Goal: Task Accomplishment & Management: Manage account settings

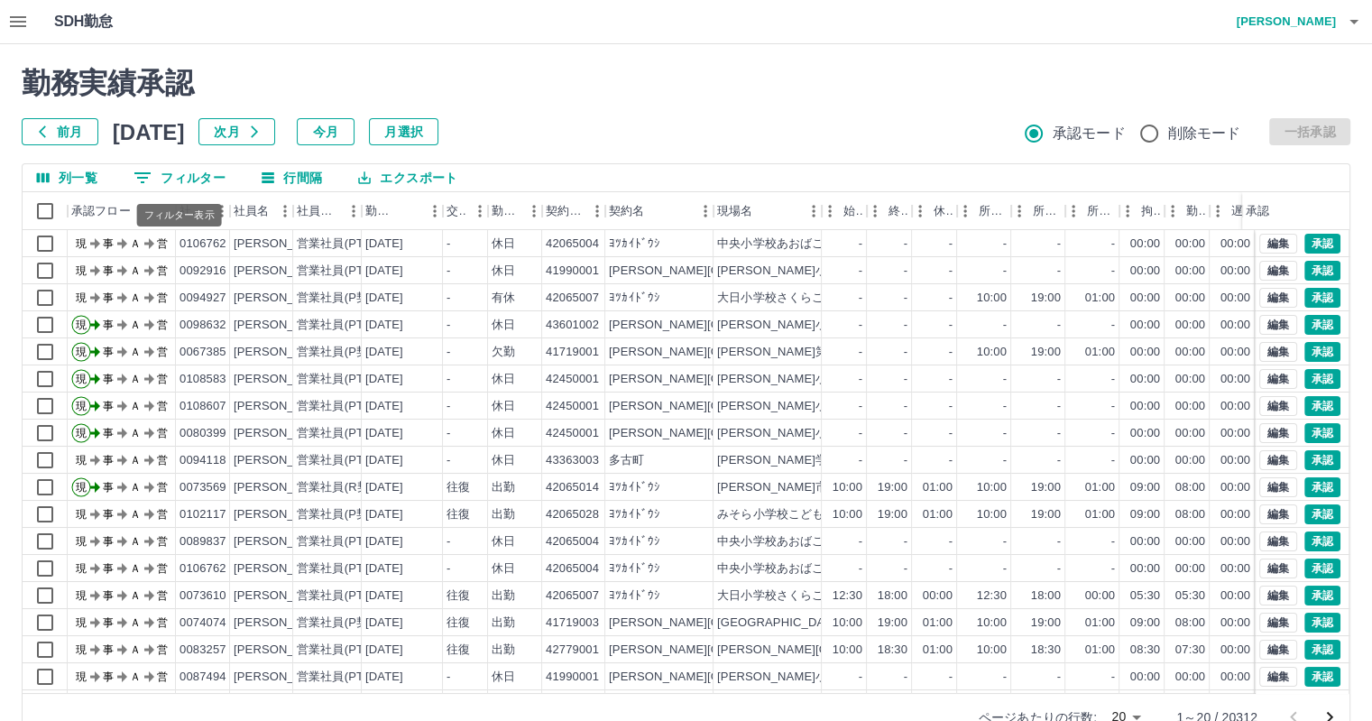
click at [200, 180] on button "0 フィルター" at bounding box center [179, 177] width 121 height 27
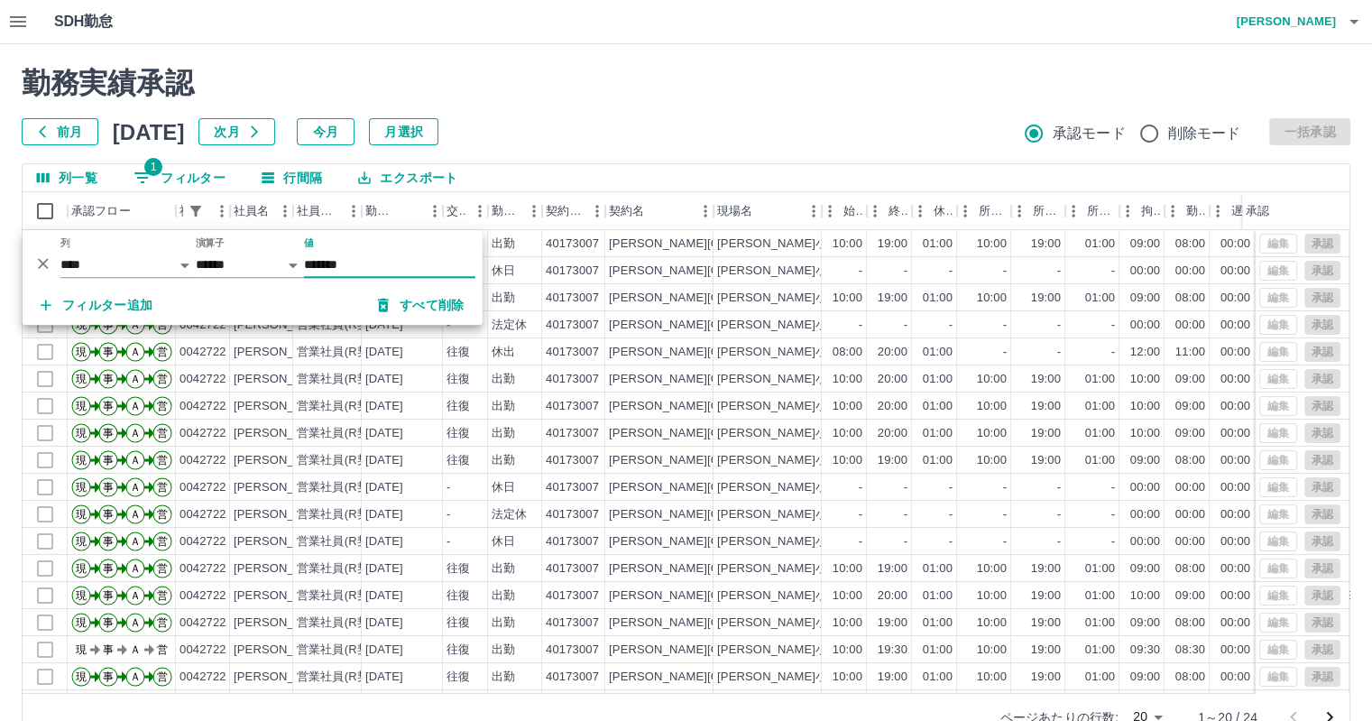
type input "*******"
click at [685, 145] on div "勤務実績承認 前月 [DATE] 次月 今月 月選択 承認モード 削除モード 一括承認 列一覧 1 フィルター 行間隔 エクスポート 承認フロー 社員番号 社…" at bounding box center [686, 403] width 1372 height 718
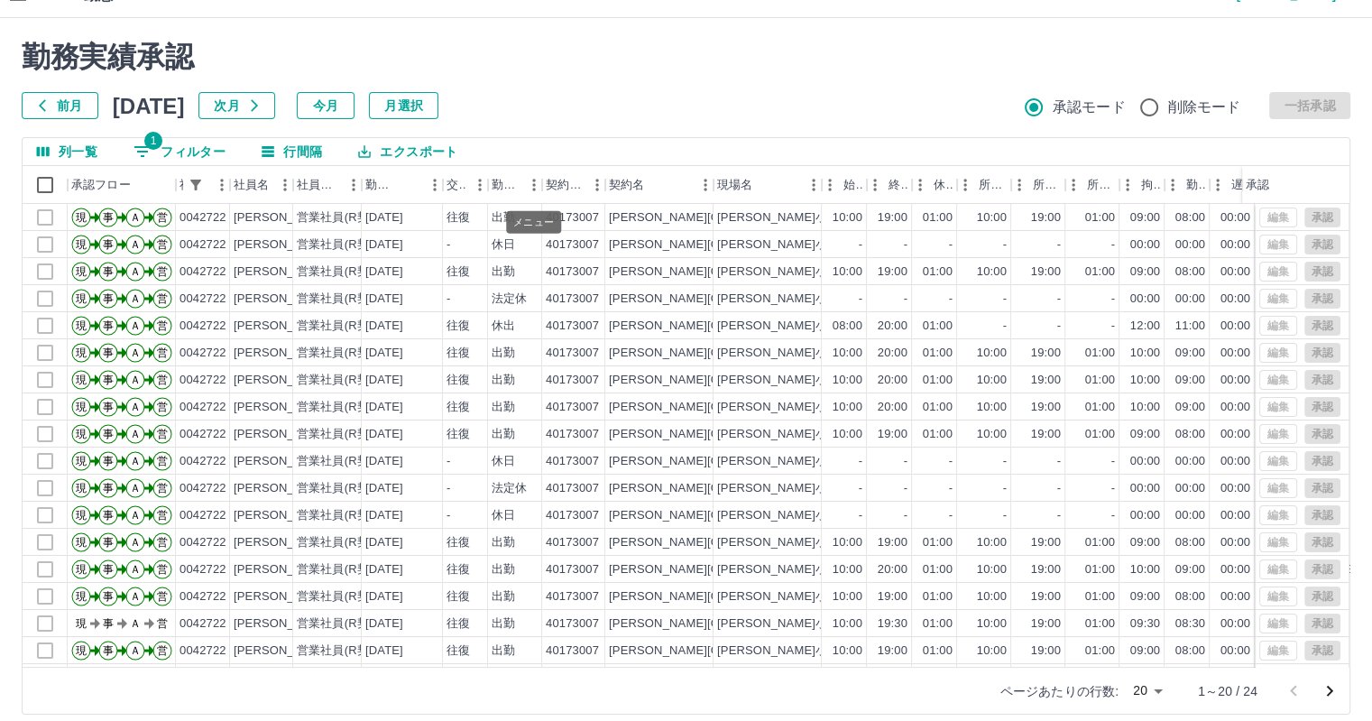
scroll to position [42, 0]
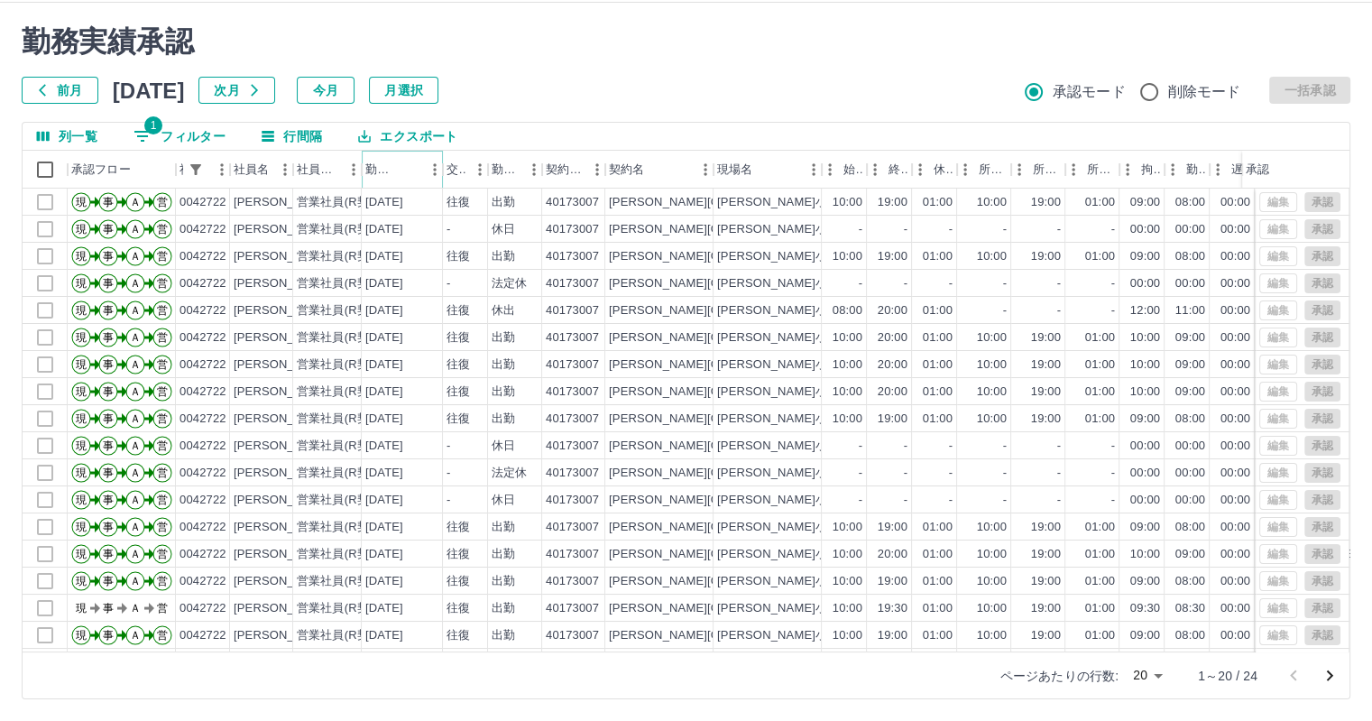
click at [409, 172] on icon "ソート" at bounding box center [409, 170] width 16 height 16
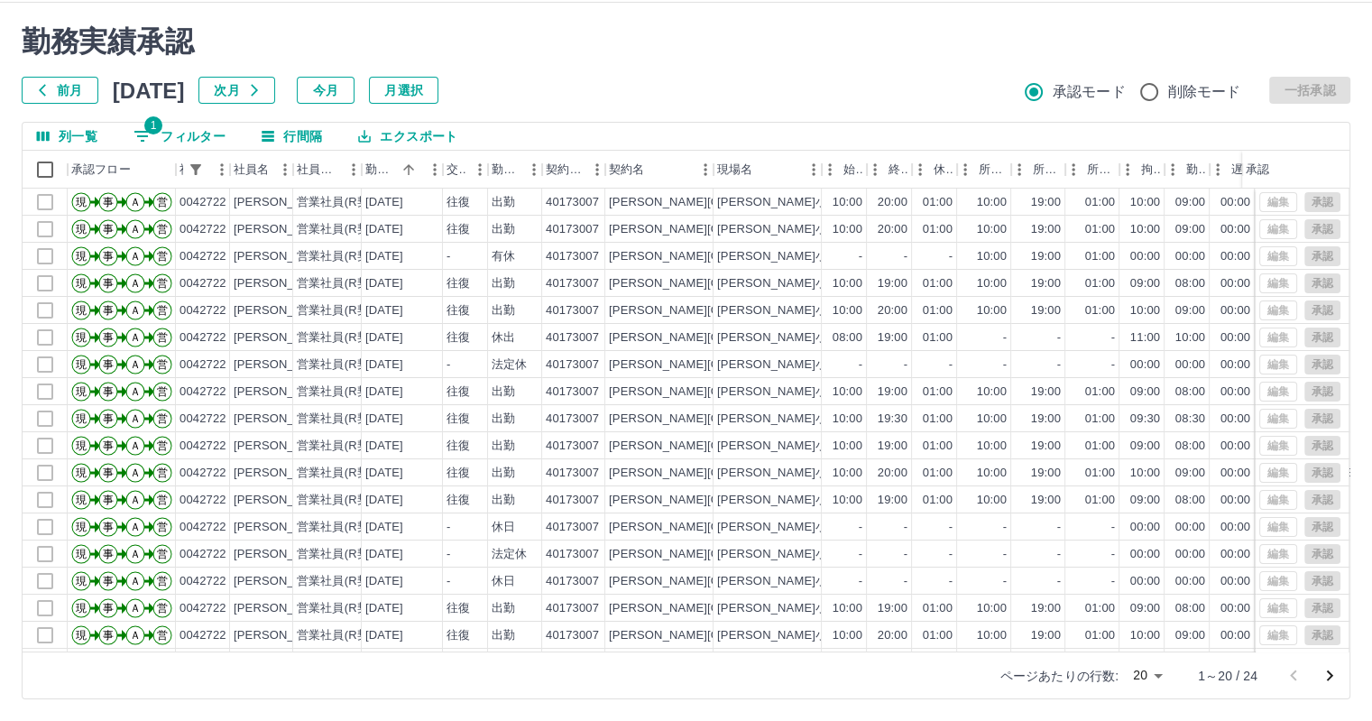
click at [409, 134] on button "エクスポート" at bounding box center [408, 136] width 128 height 27
click at [411, 205] on li "印刷" at bounding box center [418, 205] width 146 height 32
click at [47, 255] on div at bounding box center [45, 256] width 45 height 27
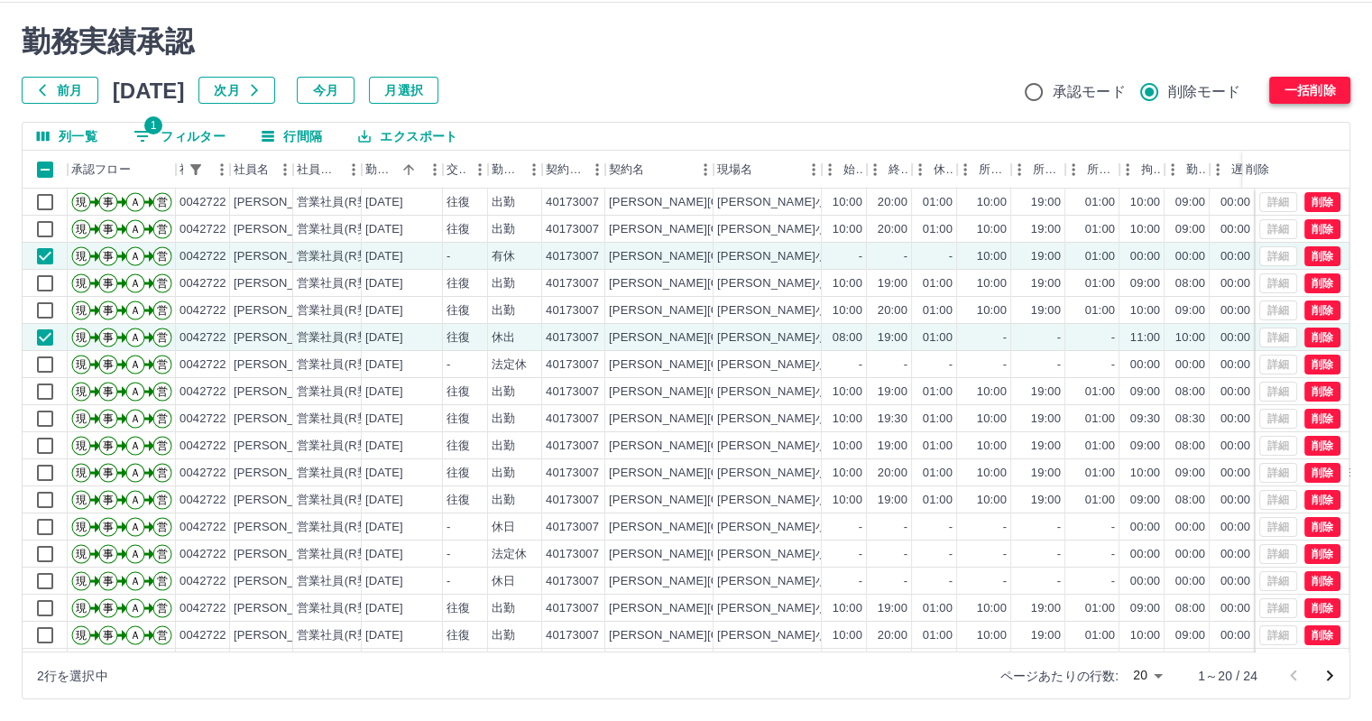
click at [1329, 87] on button "一括削除" at bounding box center [1310, 90] width 81 height 27
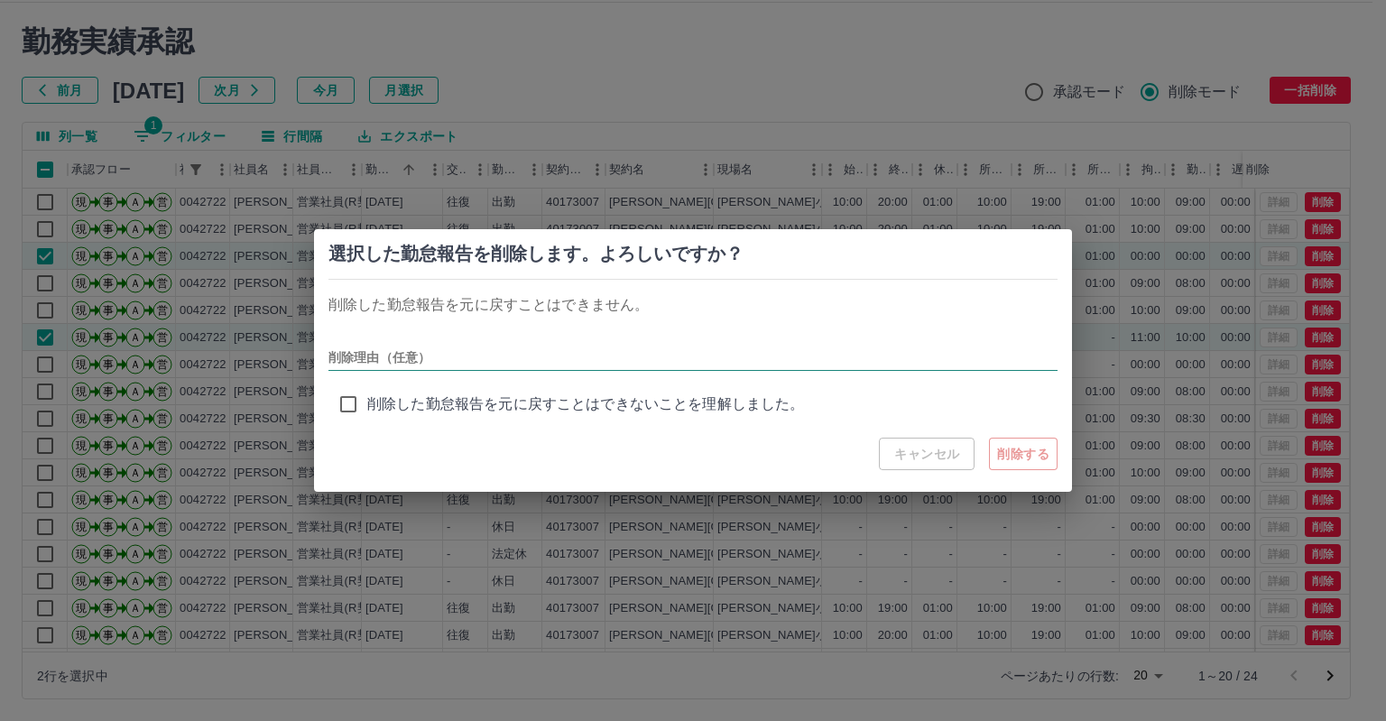
click at [466, 357] on input "削除理由（任意）" at bounding box center [692, 358] width 729 height 26
type input "***"
click at [1013, 457] on button "削除する" at bounding box center [1023, 454] width 69 height 32
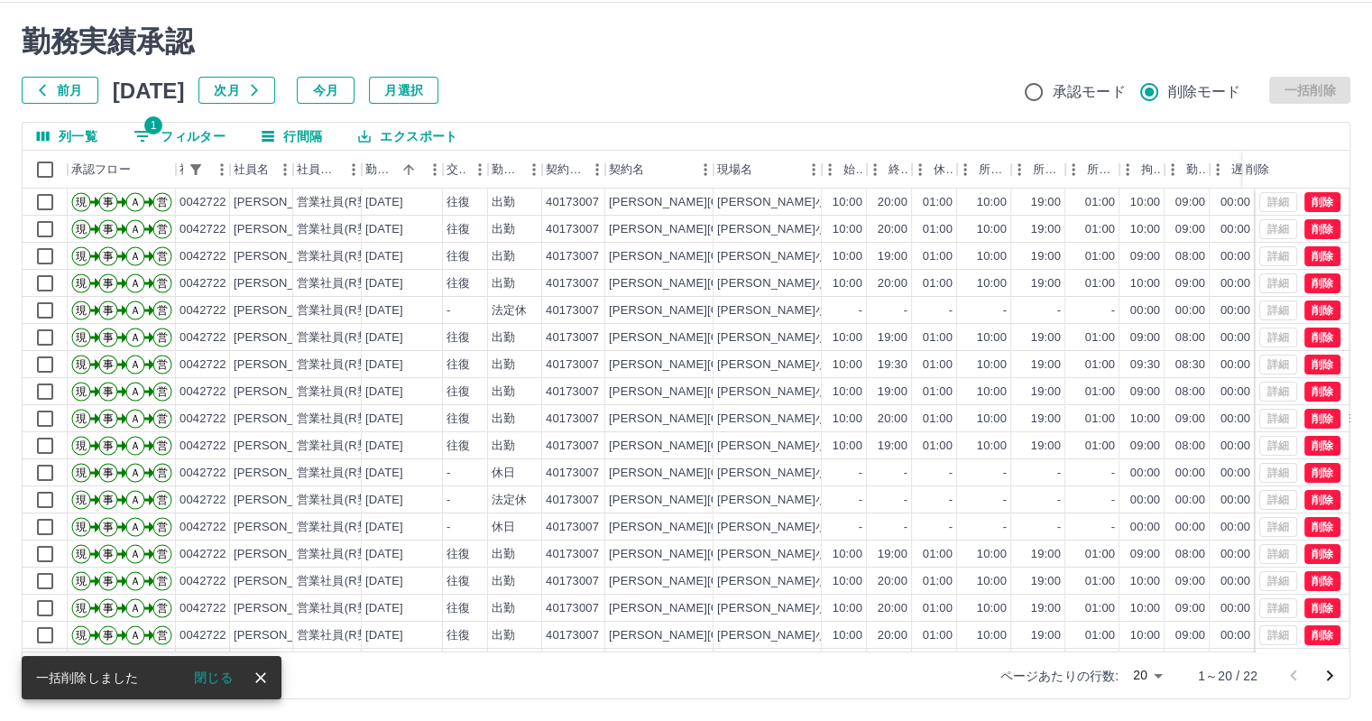
click at [826, 65] on div "勤務実績承認 前月 [DATE] 次月 今月 月選択 承認モード 削除モード 一括削除" at bounding box center [686, 63] width 1329 height 79
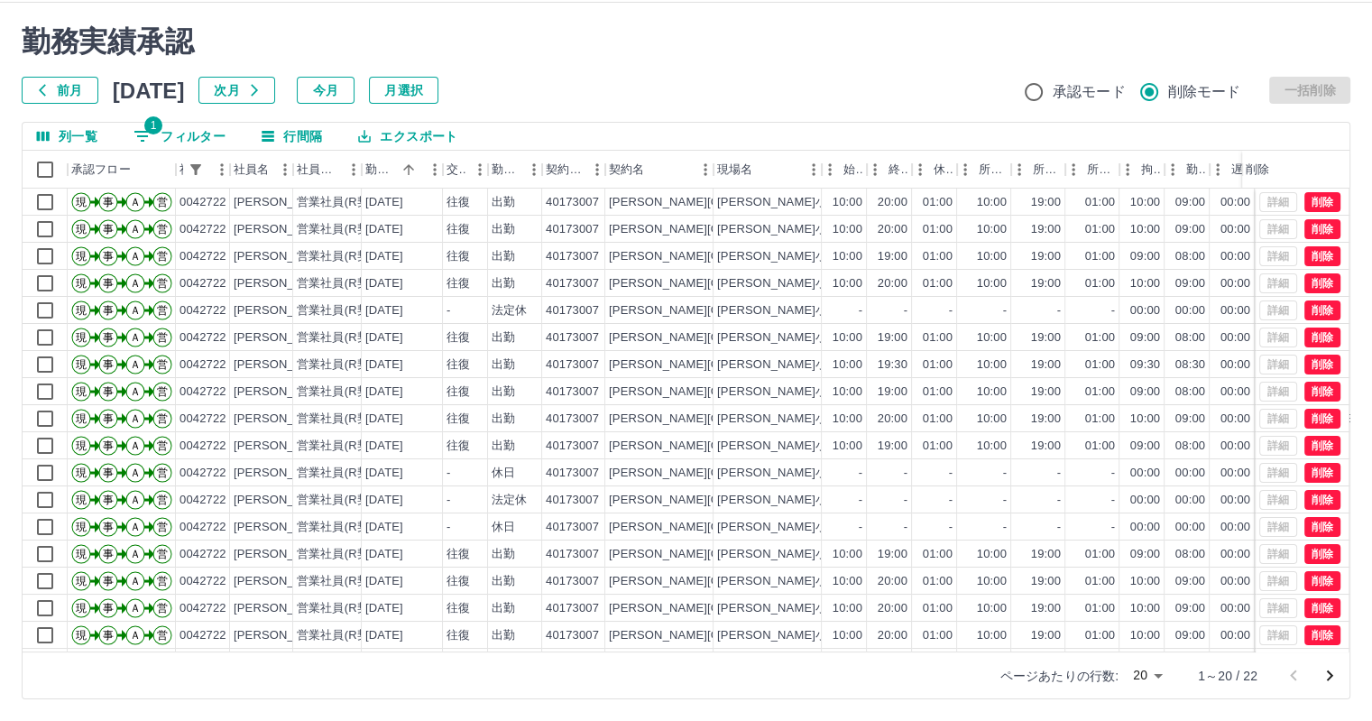
click at [199, 131] on button "1 フィルター" at bounding box center [179, 136] width 121 height 27
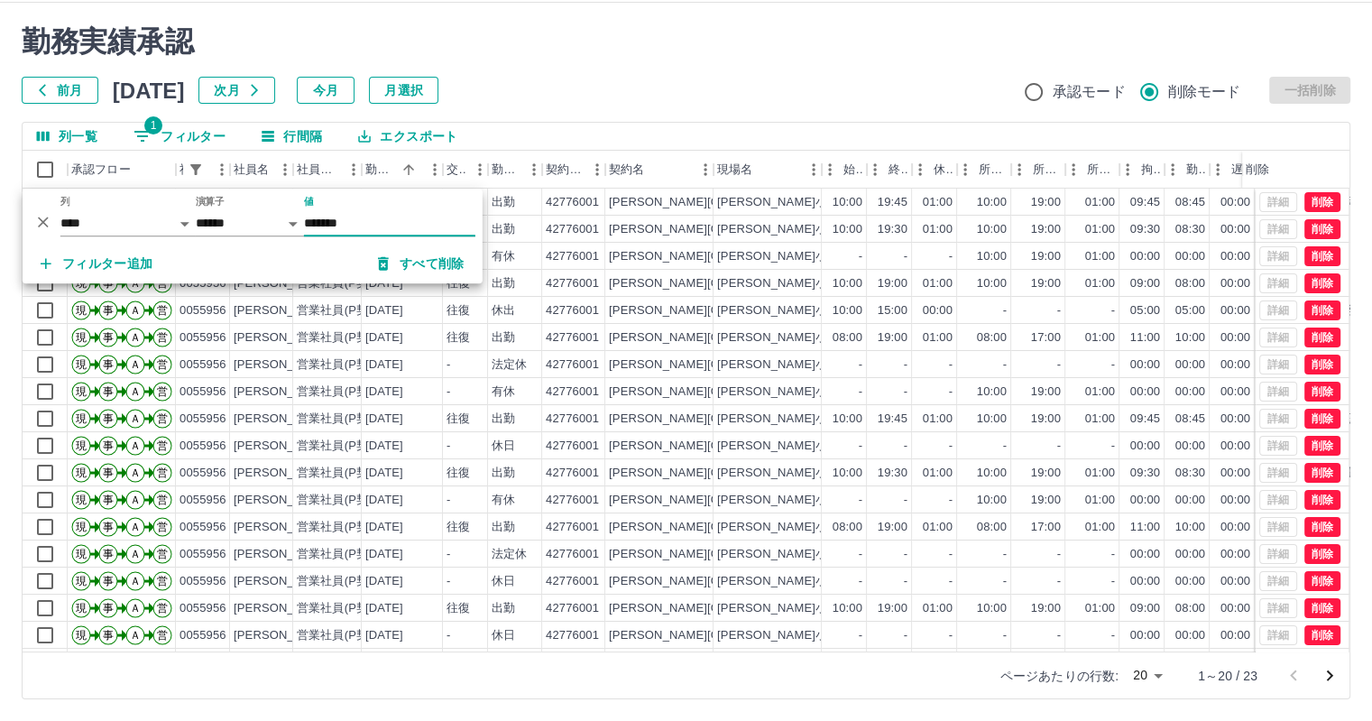
type input "*******"
drag, startPoint x: 635, startPoint y: 46, endPoint x: 614, endPoint y: 57, distance: 24.2
click at [633, 46] on h2 "勤務実績承認" at bounding box center [686, 41] width 1329 height 34
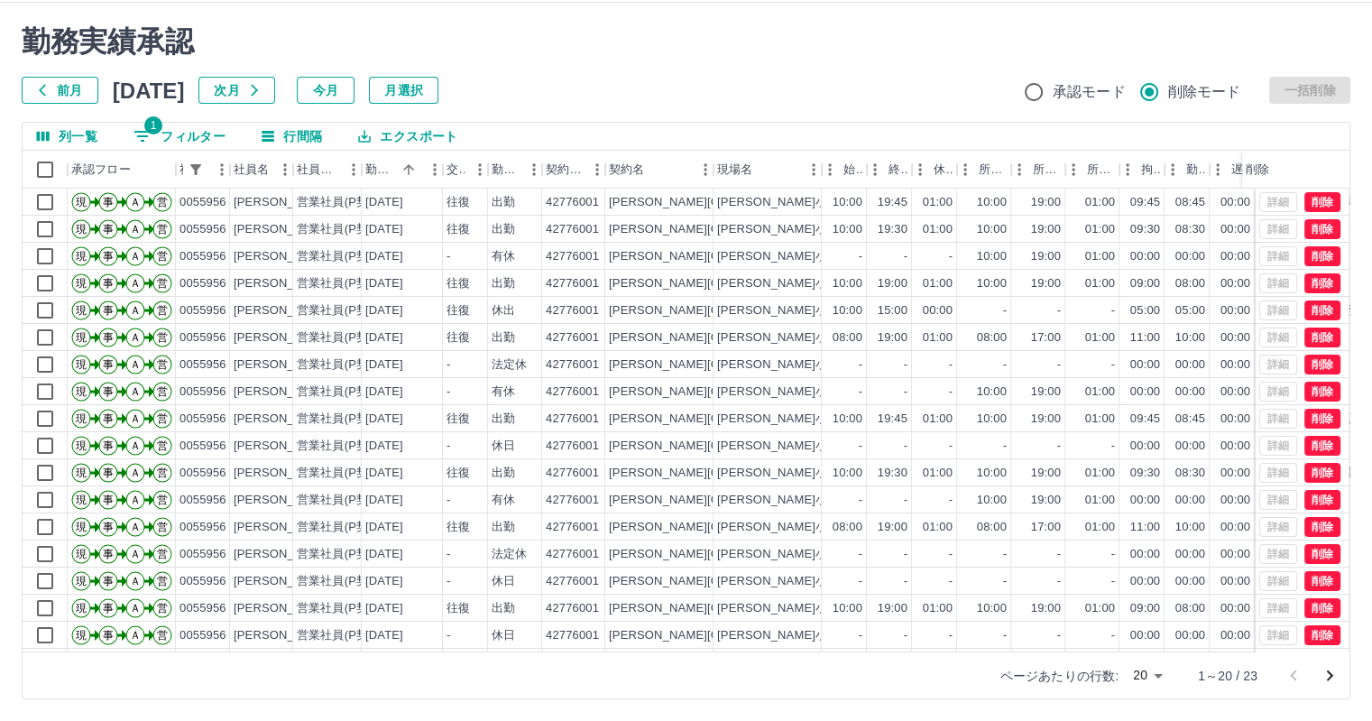
click at [407, 136] on button "エクスポート" at bounding box center [408, 136] width 128 height 27
click at [419, 206] on li "印刷" at bounding box center [418, 205] width 146 height 32
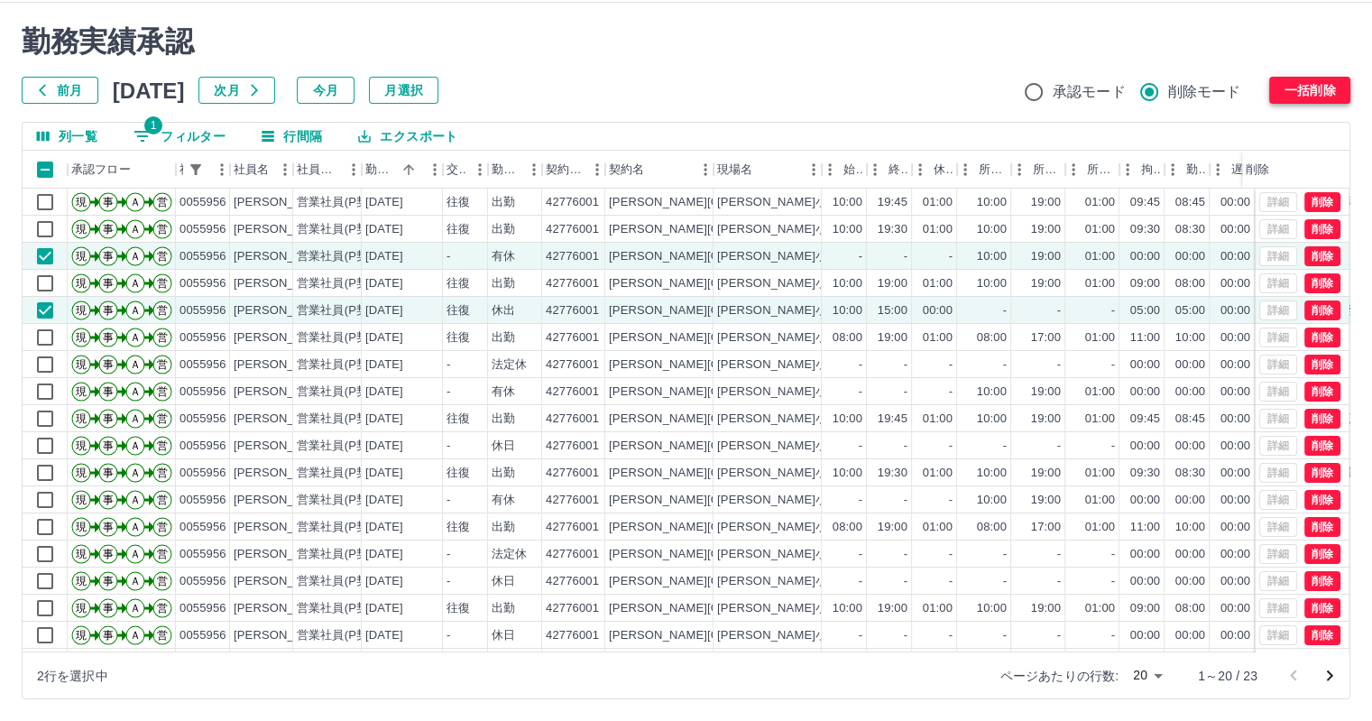
click at [1306, 91] on button "一括削除" at bounding box center [1310, 90] width 81 height 27
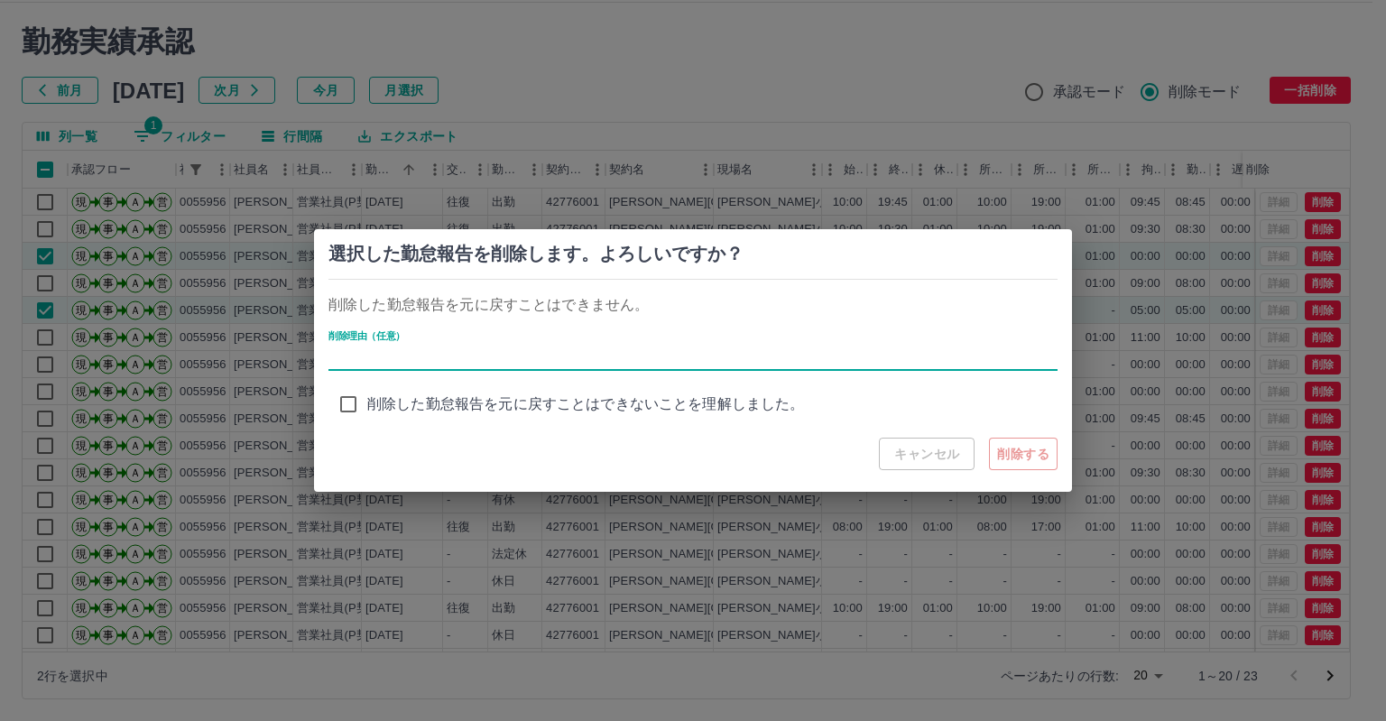
drag, startPoint x: 742, startPoint y: 346, endPoint x: 741, endPoint y: 360, distance: 14.5
click at [744, 346] on input "削除理由（任意）" at bounding box center [692, 358] width 729 height 26
type input "***"
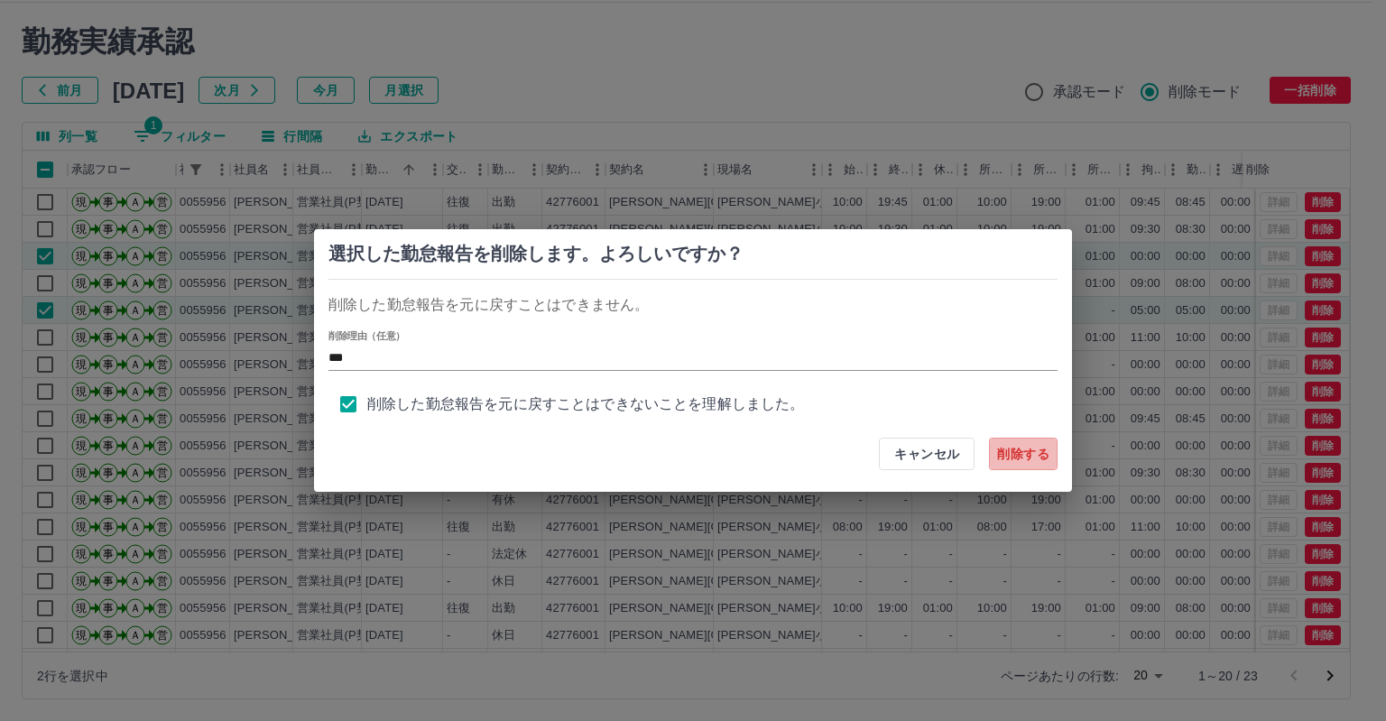
click at [1014, 450] on button "削除する" at bounding box center [1023, 454] width 69 height 32
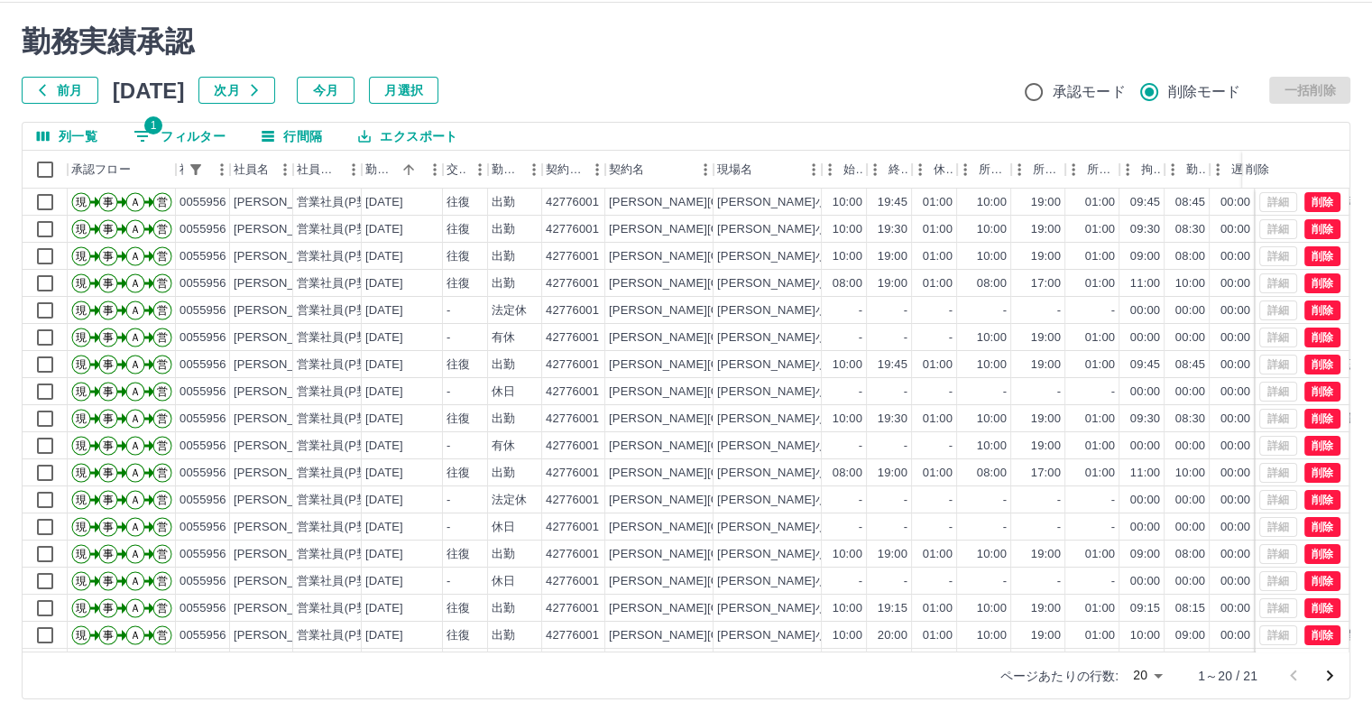
click at [172, 129] on button "1 フィルター" at bounding box center [179, 136] width 121 height 27
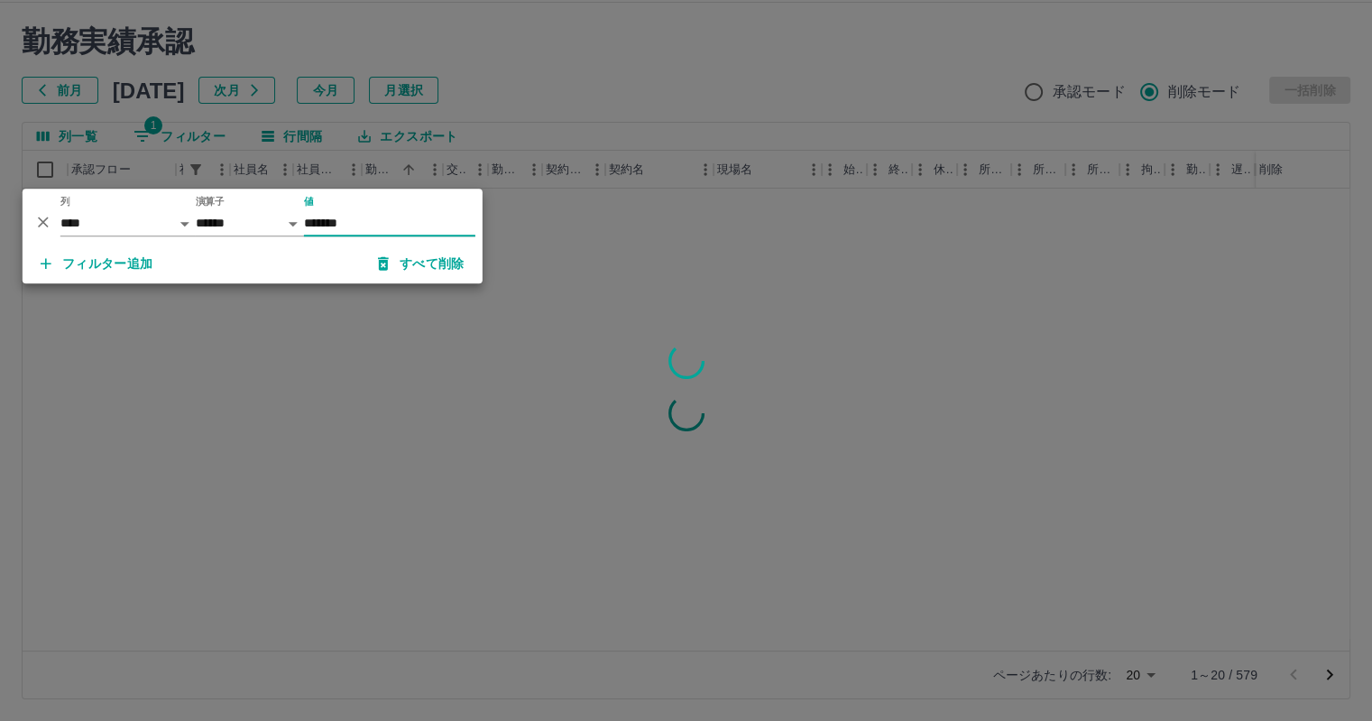
type input "*******"
click at [144, 333] on div at bounding box center [686, 360] width 1372 height 721
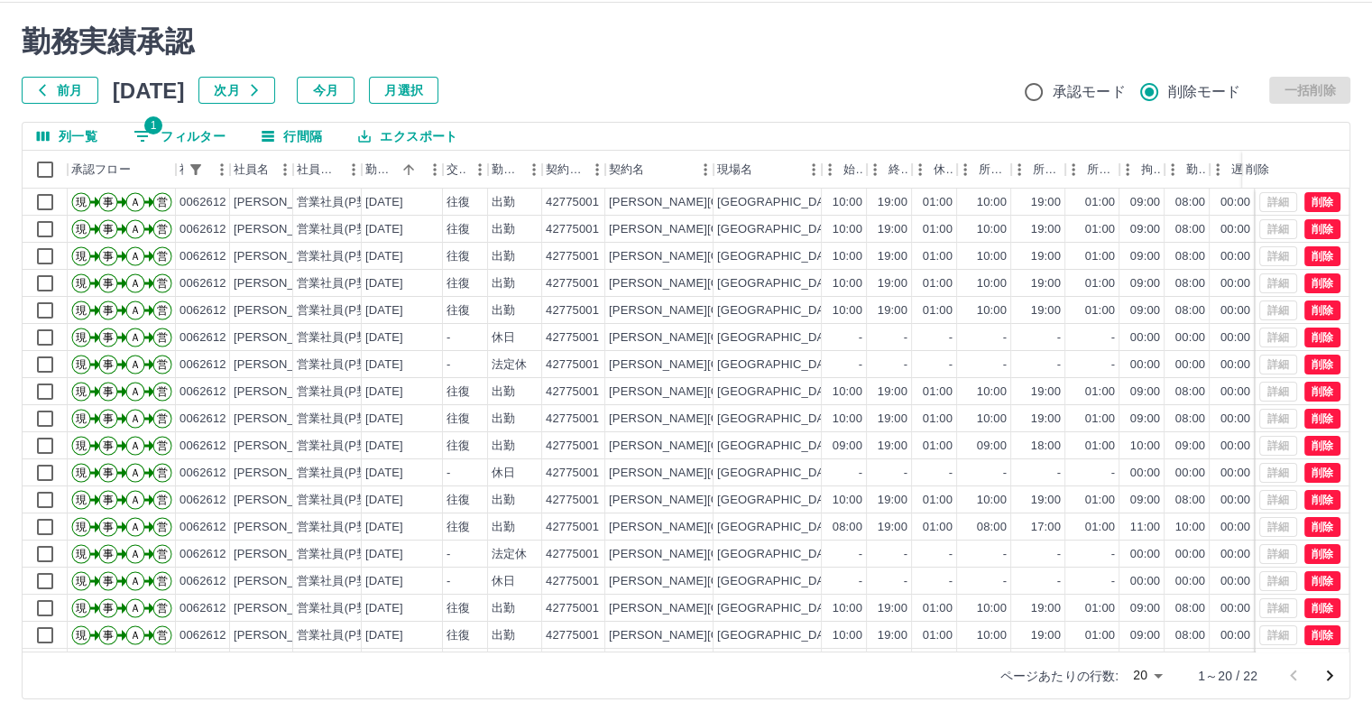
click at [434, 136] on button "エクスポート" at bounding box center [408, 136] width 128 height 27
click at [399, 203] on li "印刷" at bounding box center [418, 205] width 146 height 32
click at [194, 136] on button "1 フィルター" at bounding box center [179, 136] width 121 height 27
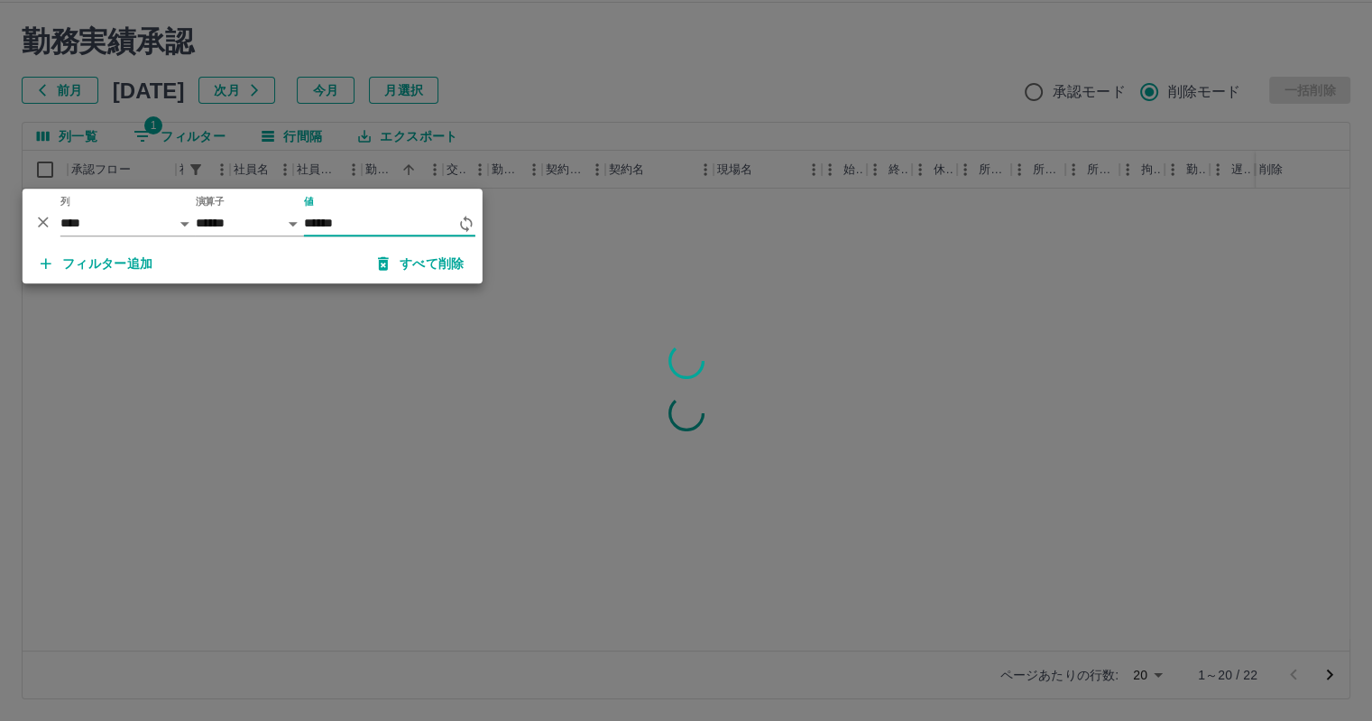
type input "*******"
click at [419, 352] on div at bounding box center [686, 360] width 1372 height 721
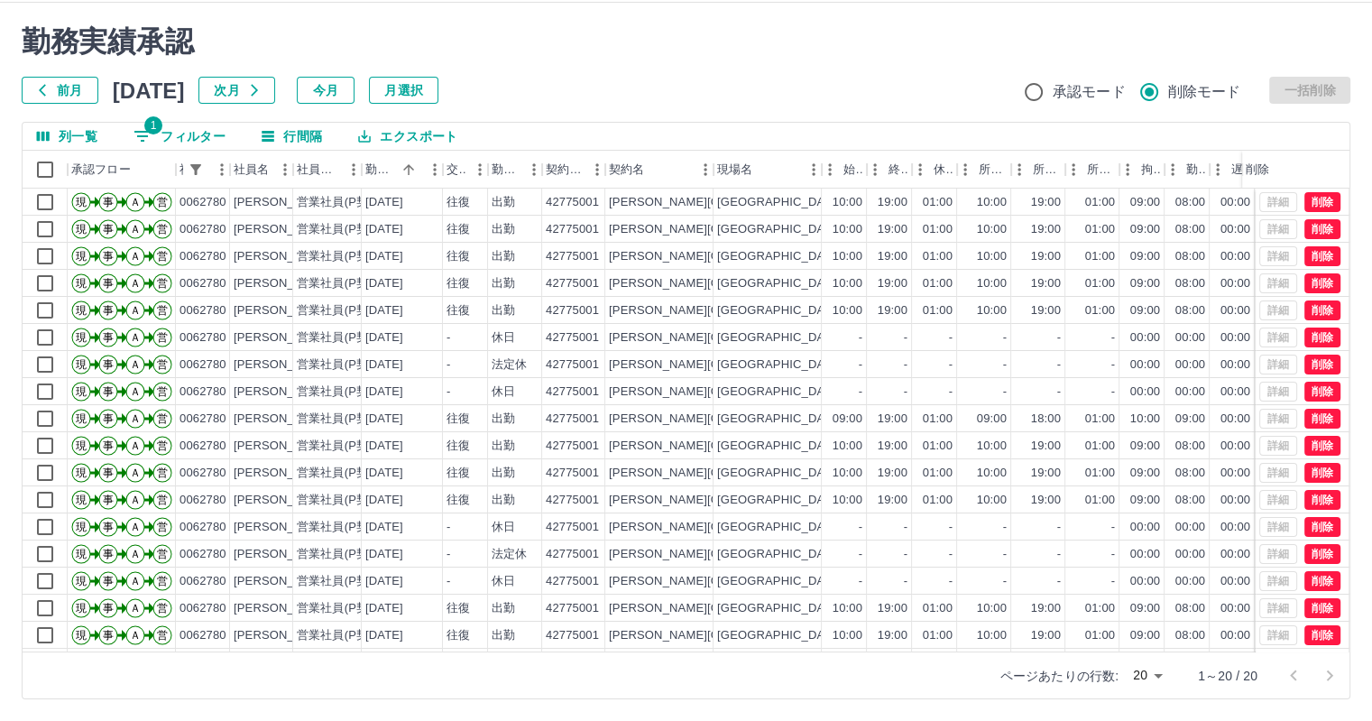
click at [641, 84] on div "前月 [DATE] 次月 今月 月選択 承認モード 削除モード 一括削除" at bounding box center [686, 90] width 1329 height 27
click at [635, 73] on div "勤務実績承認 前月 [DATE] 次月 今月 月選択 承認モード 削除モード 一括削除" at bounding box center [686, 63] width 1329 height 79
click at [594, 69] on div "勤務実績承認 前月 [DATE] 次月 今月 月選択 承認モード 削除モード 一括削除" at bounding box center [686, 63] width 1329 height 79
click at [585, 60] on div "勤務実績承認 前月 [DATE] 次月 今月 月選択 承認モード 削除モード 一括削除" at bounding box center [686, 63] width 1329 height 79
click at [579, 87] on div "前月 [DATE] 次月 今月 月選択 承認モード 削除モード 一括削除" at bounding box center [686, 90] width 1329 height 27
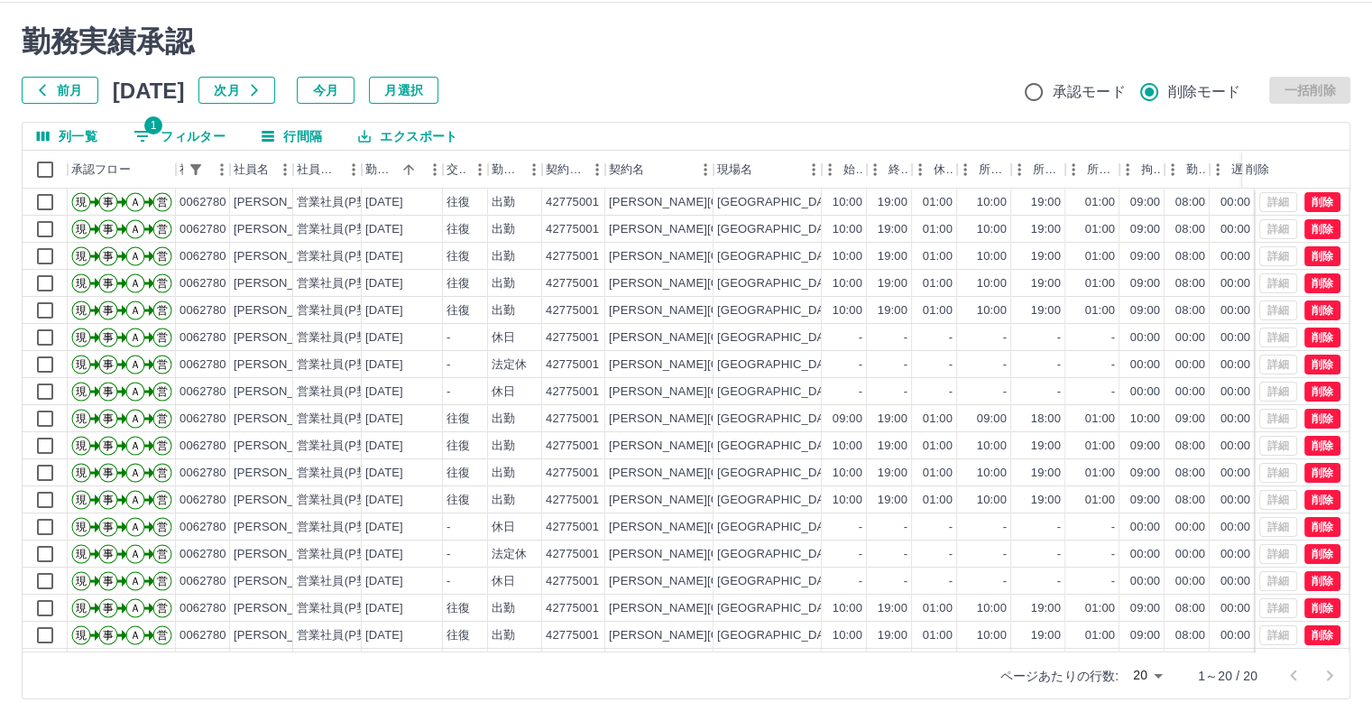
click at [578, 101] on div "前月 [DATE] 次月 今月 月選択 承認モード 削除モード 一括削除" at bounding box center [686, 90] width 1329 height 27
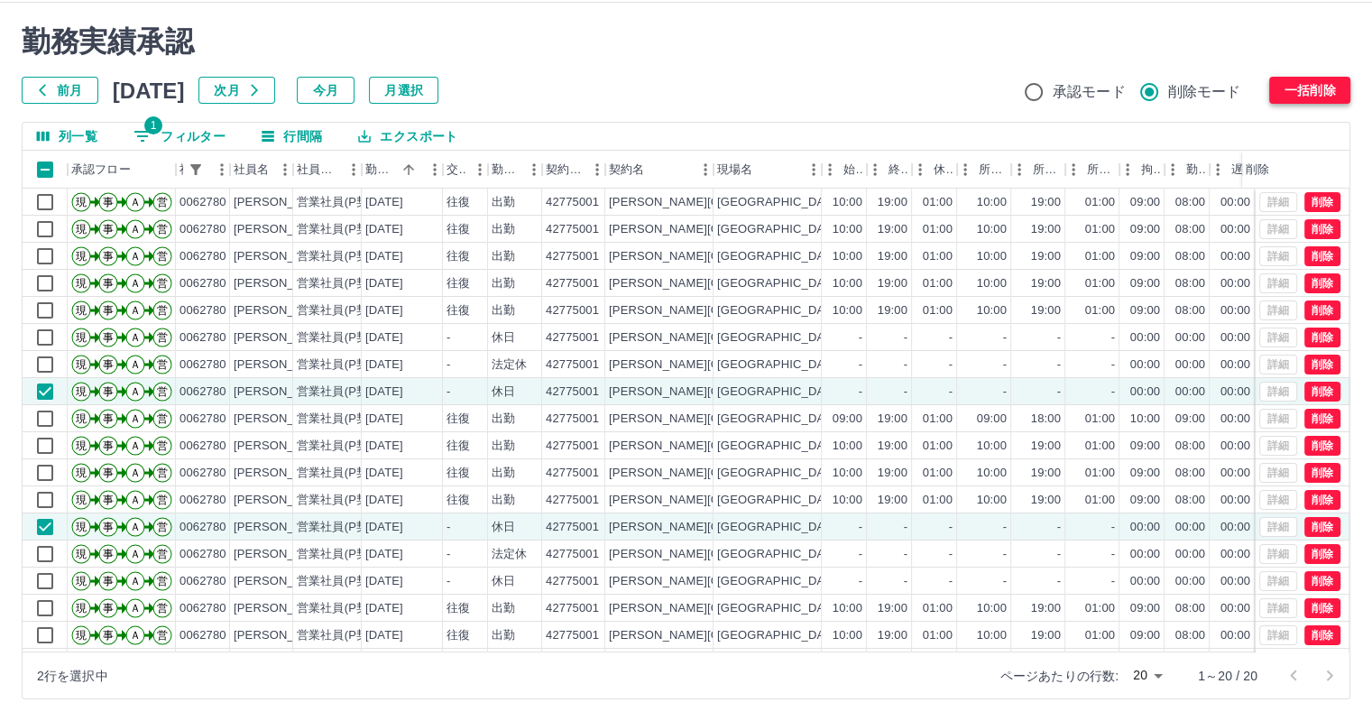
click at [1281, 86] on button "一括削除" at bounding box center [1310, 90] width 81 height 27
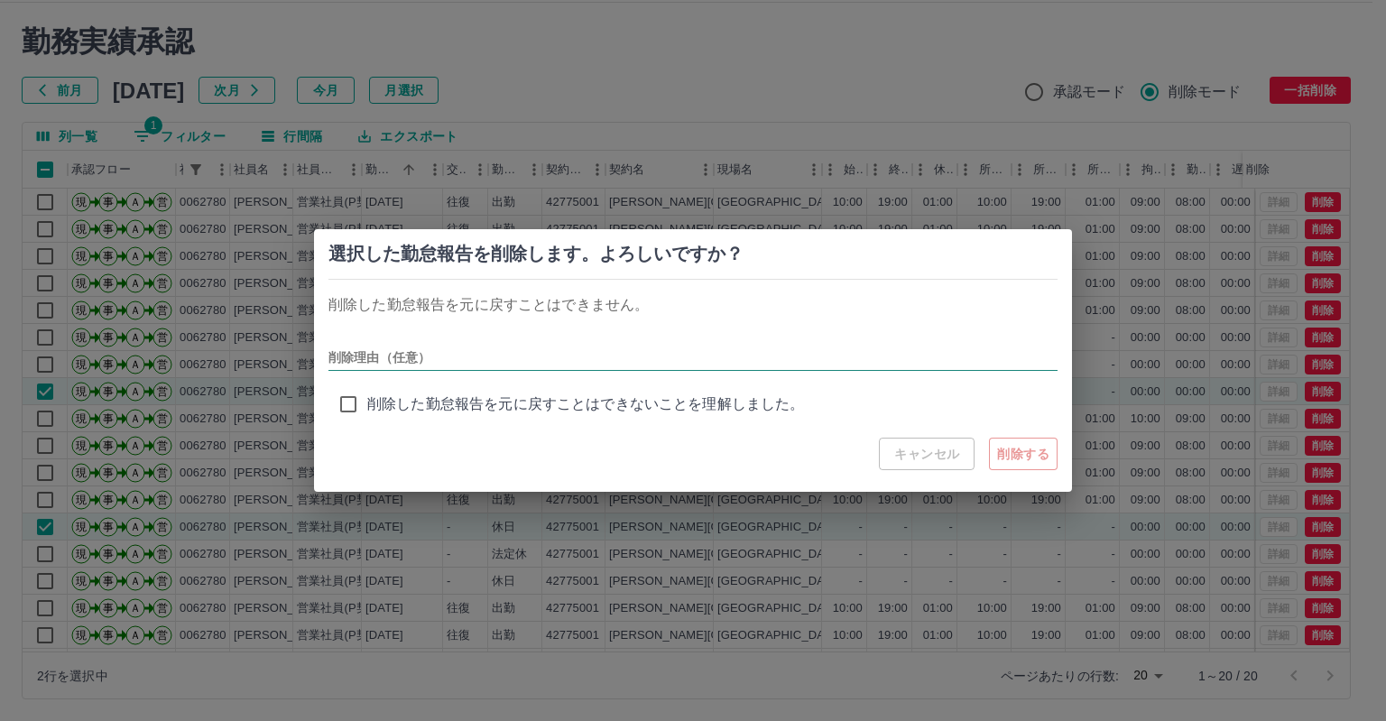
click at [685, 354] on input "削除理由（任意）" at bounding box center [692, 358] width 729 height 26
type input "***"
click at [823, 441] on div "キャンセル 削除する" at bounding box center [693, 454] width 758 height 76
click at [754, 448] on div "キャンセル 削除する" at bounding box center [693, 454] width 758 height 76
click at [1033, 456] on button "削除する" at bounding box center [1023, 454] width 69 height 32
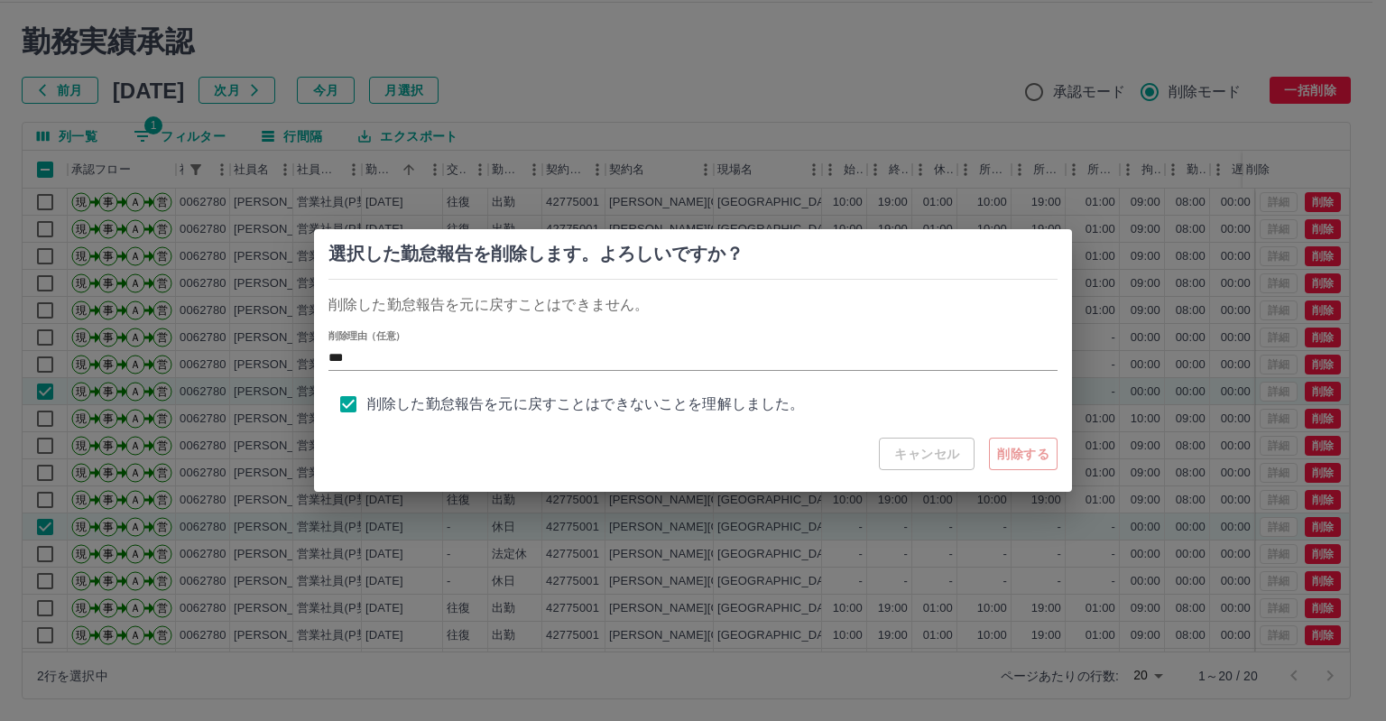
click at [821, 466] on div "キャンセル 削除する" at bounding box center [693, 454] width 758 height 76
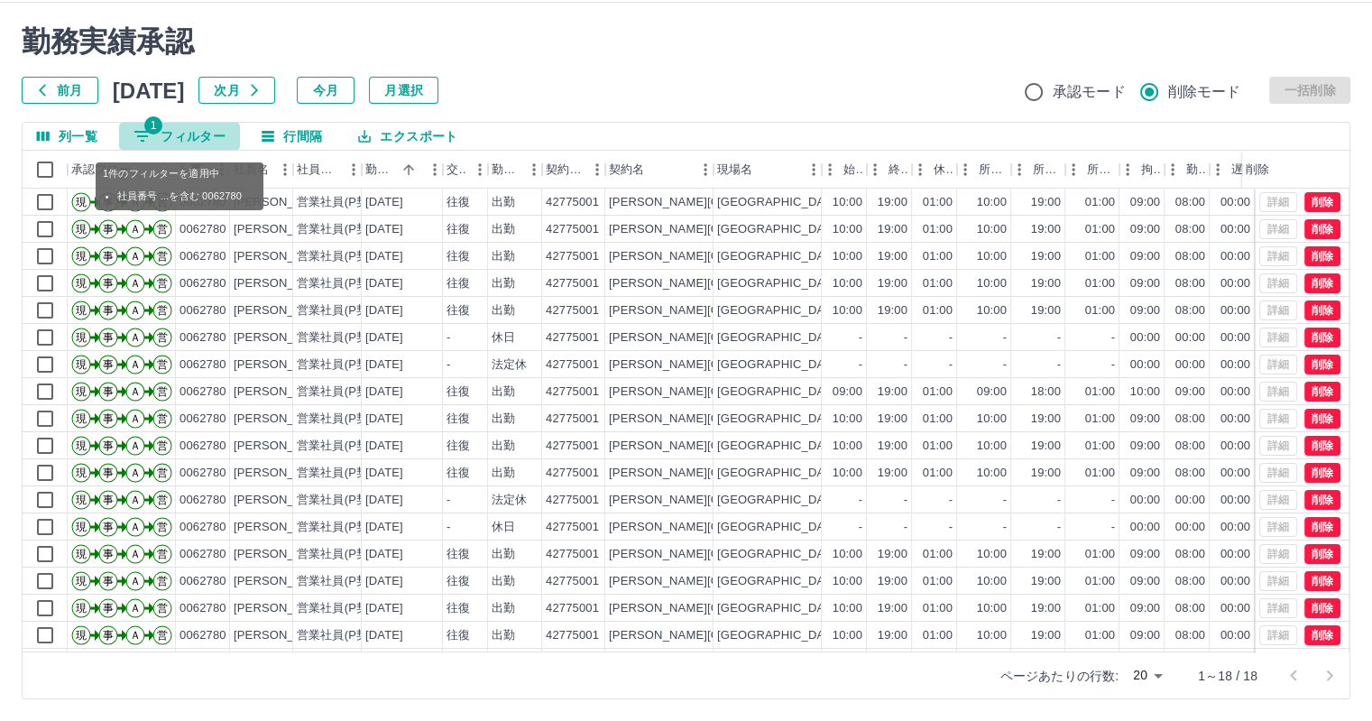
click at [184, 136] on button "1 フィルター" at bounding box center [179, 136] width 121 height 27
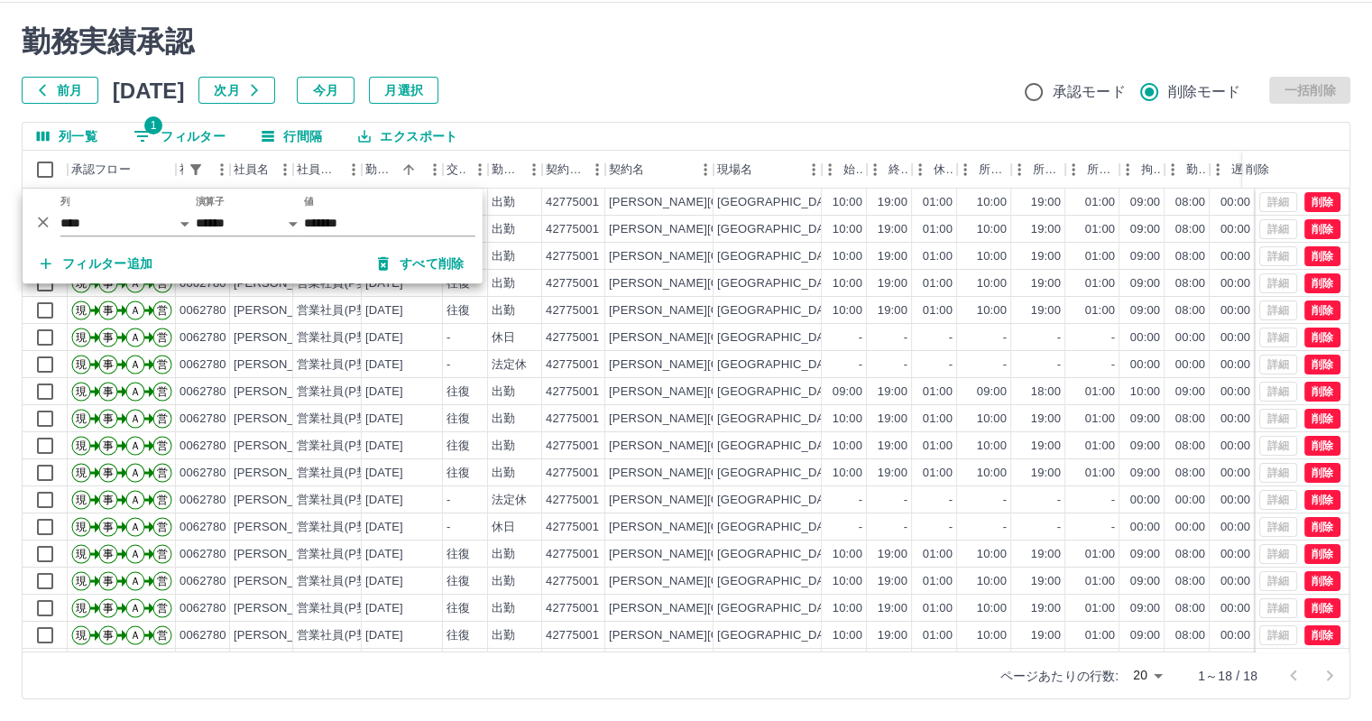
click at [671, 53] on h2 "勤務実績承認" at bounding box center [686, 41] width 1329 height 34
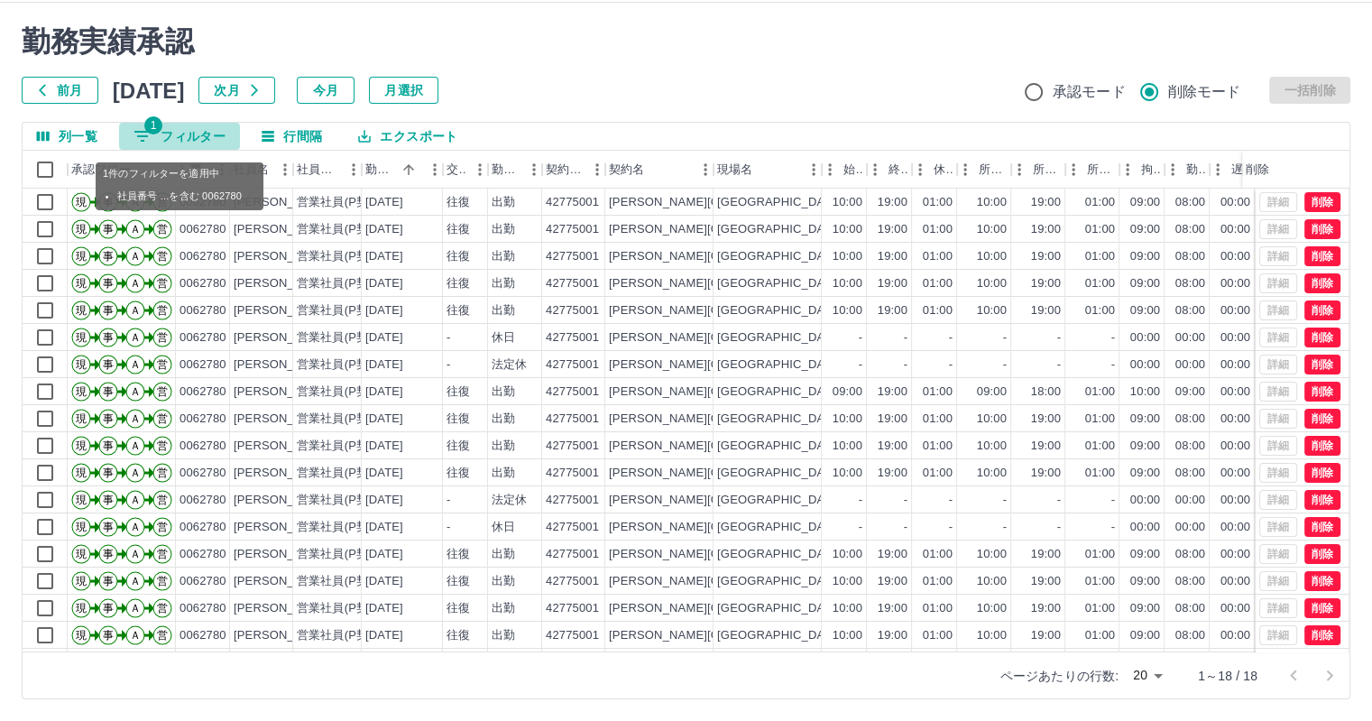
click at [176, 132] on button "1 フィルター" at bounding box center [179, 136] width 121 height 27
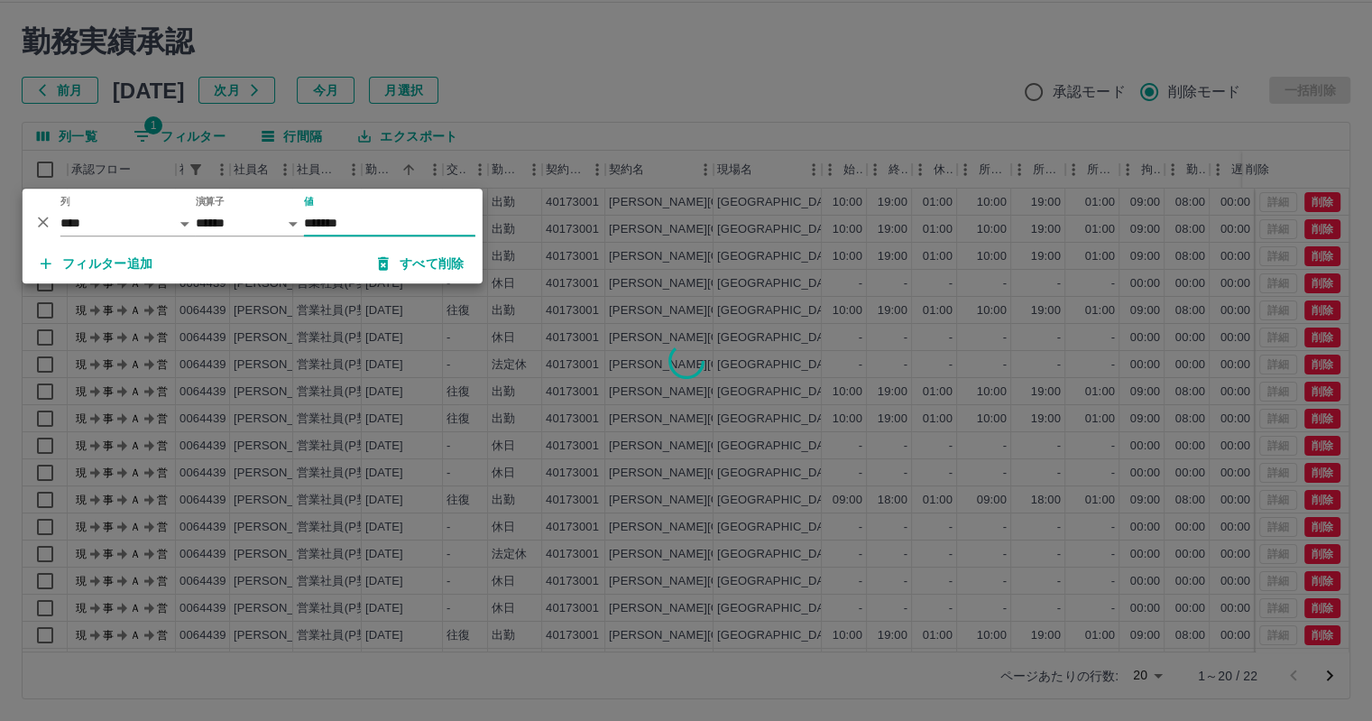
type input "*******"
click at [864, 27] on div at bounding box center [686, 360] width 1372 height 721
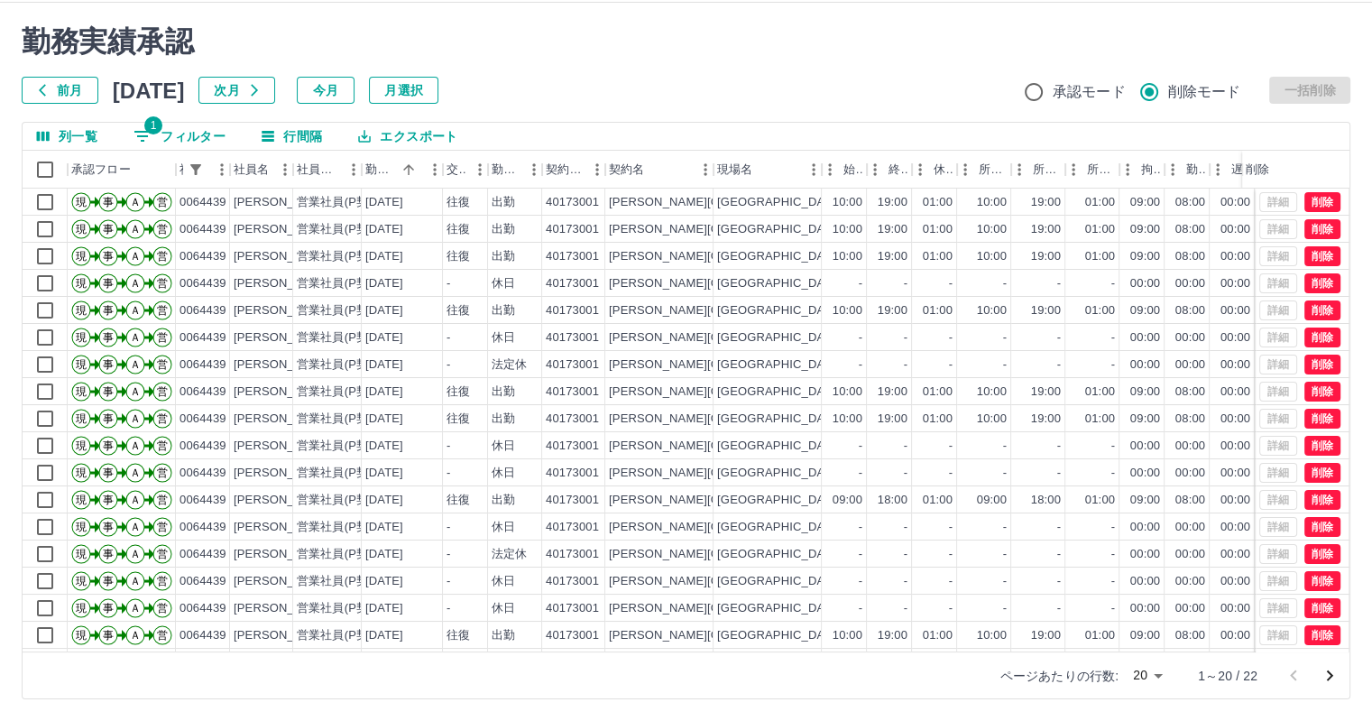
click at [669, 80] on div "前月 [DATE] 次月 今月 月選択 承認モード 削除モード 一括削除" at bounding box center [686, 90] width 1329 height 27
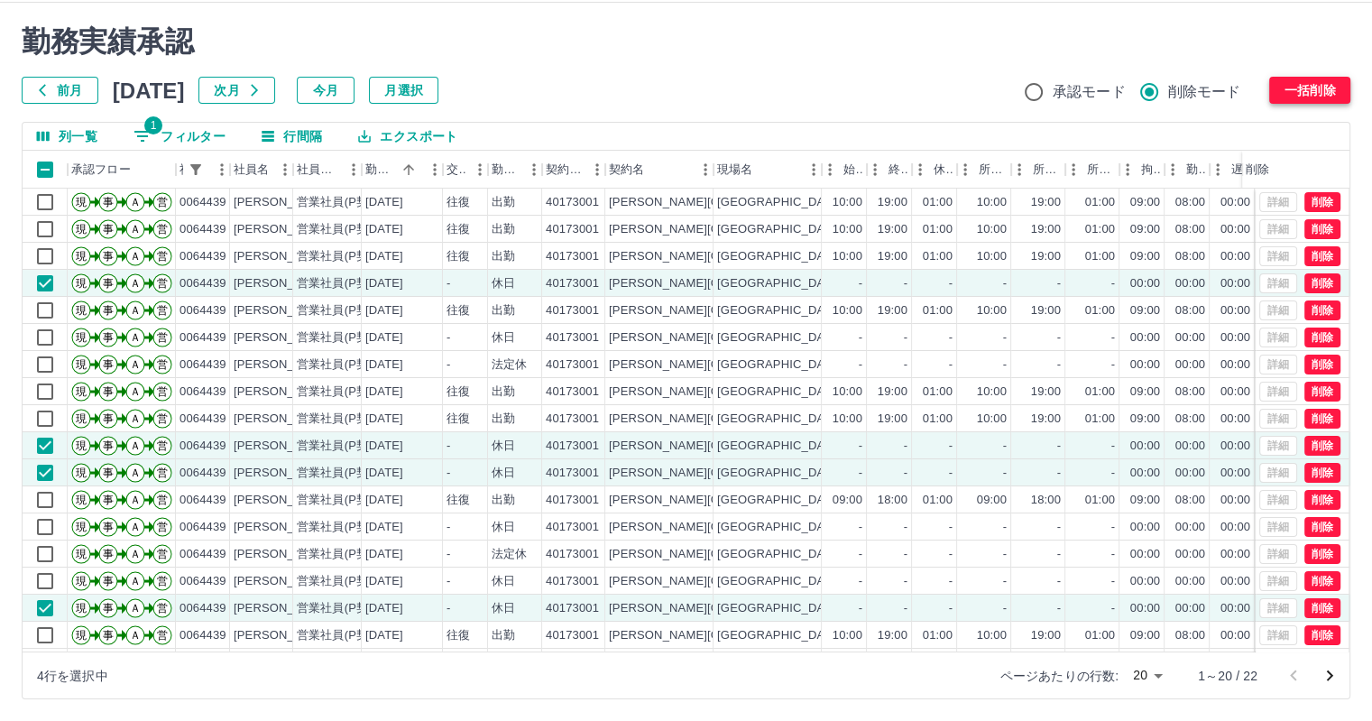
click at [1325, 89] on button "一括削除" at bounding box center [1310, 90] width 81 height 27
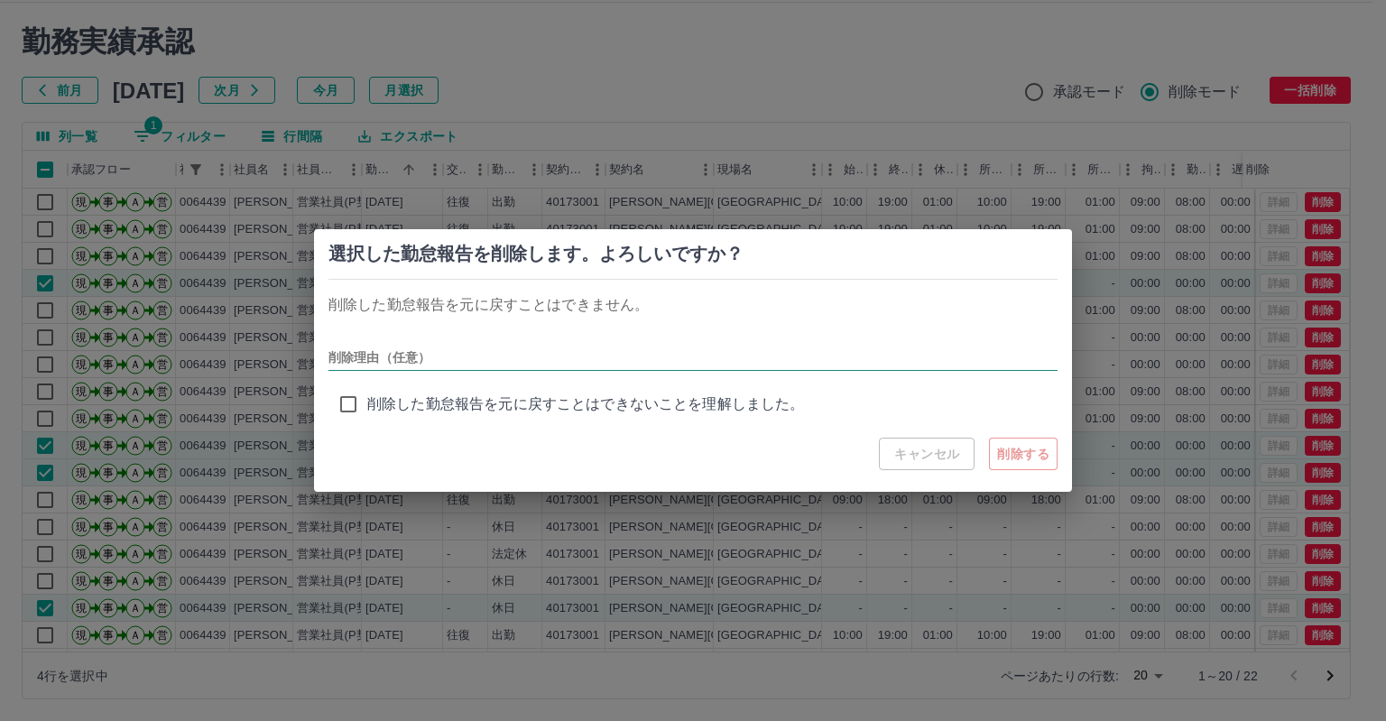
click at [491, 357] on input "削除理由（任意）" at bounding box center [692, 358] width 729 height 26
type input "***"
click at [1021, 454] on button "削除する" at bounding box center [1023, 454] width 69 height 32
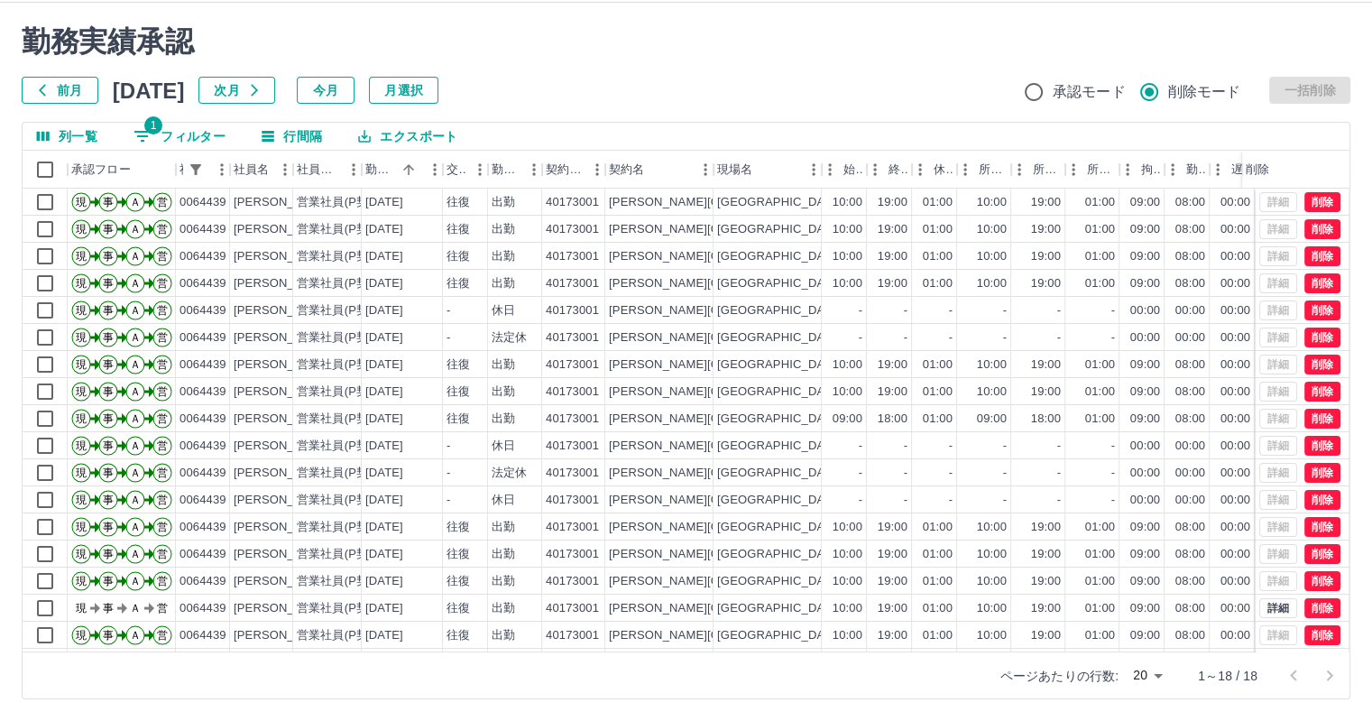
click at [185, 132] on button "1 フィルター" at bounding box center [179, 136] width 121 height 27
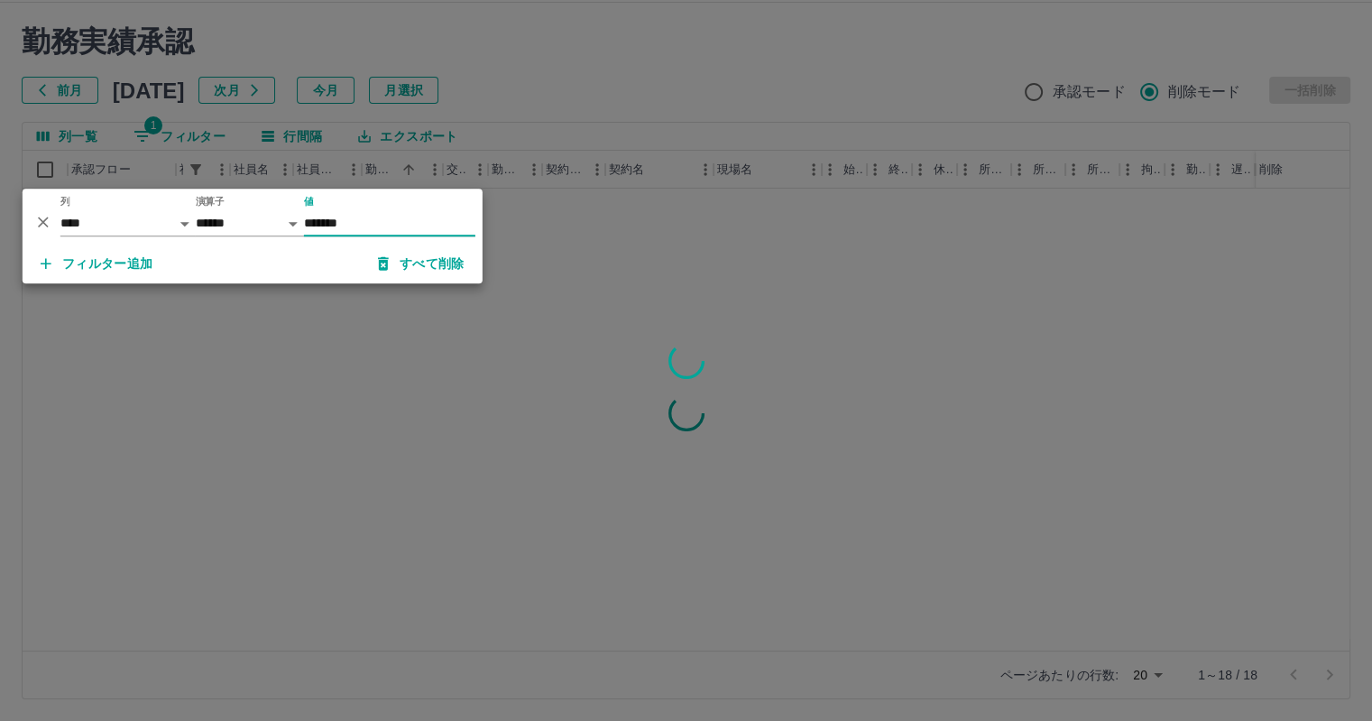
type input "*******"
click at [632, 111] on div at bounding box center [686, 360] width 1372 height 721
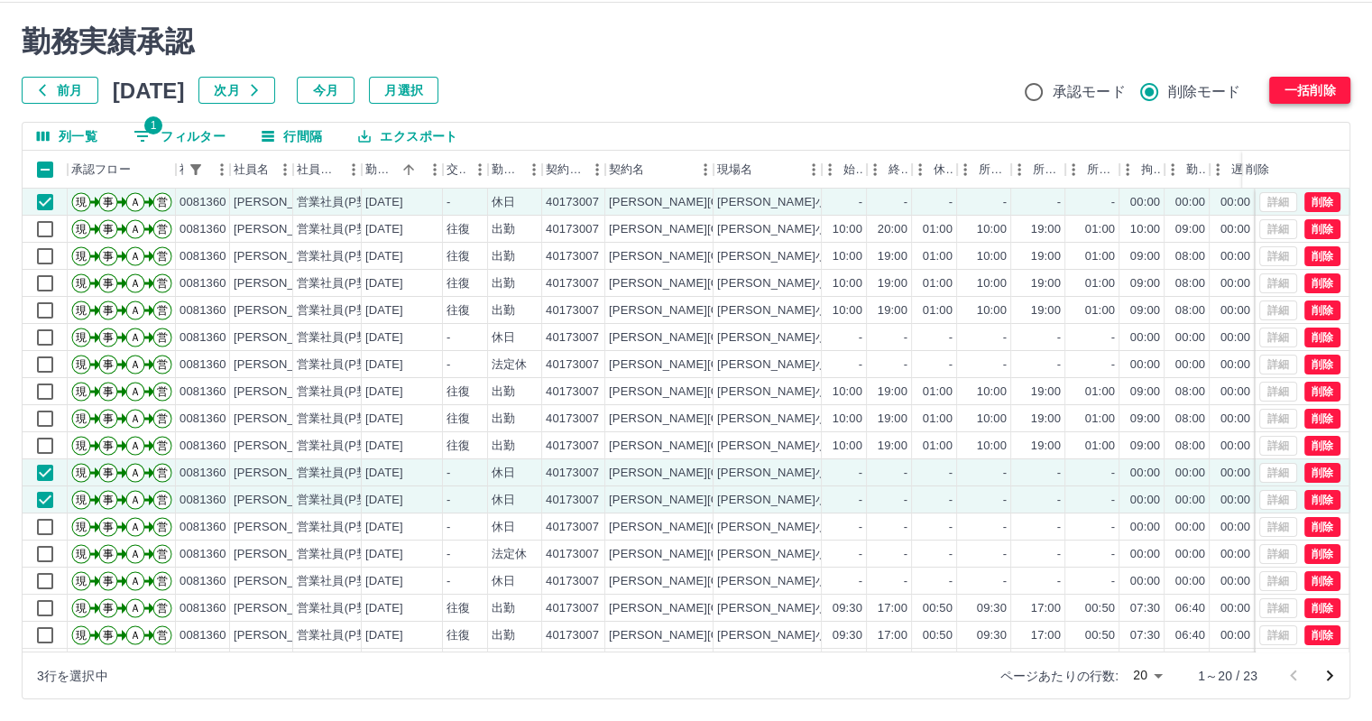
click at [1300, 82] on button "一括削除" at bounding box center [1310, 90] width 81 height 27
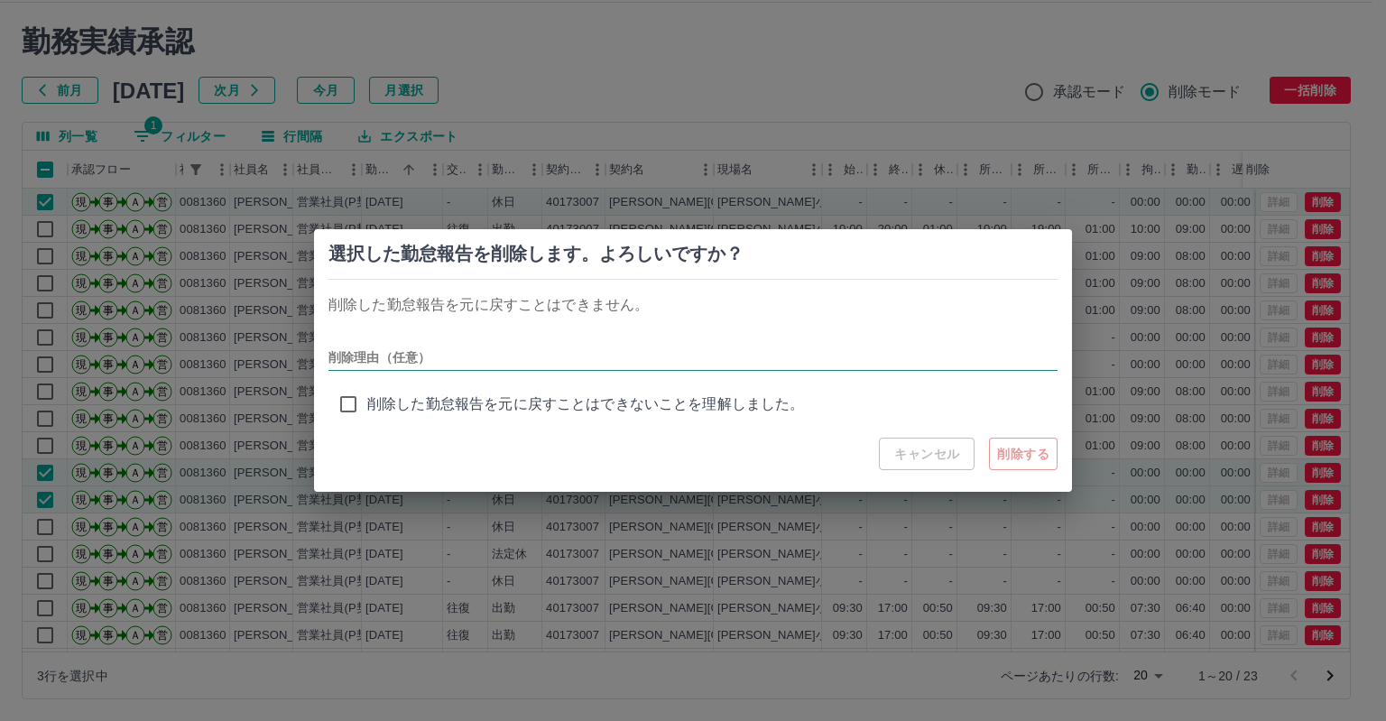
click at [474, 360] on input "削除理由（任意）" at bounding box center [692, 358] width 729 height 26
type input "***"
click at [1018, 454] on button "削除する" at bounding box center [1023, 454] width 69 height 32
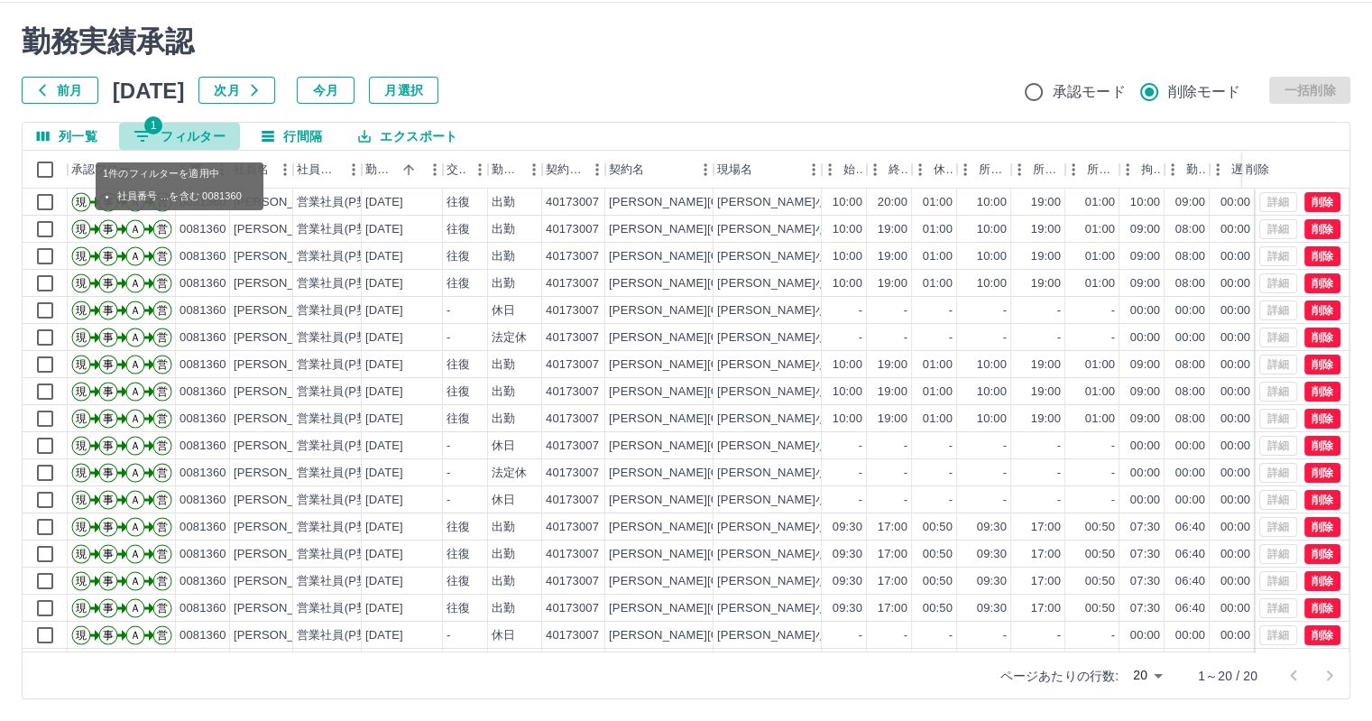
click at [229, 133] on button "1 フィルター" at bounding box center [179, 136] width 121 height 27
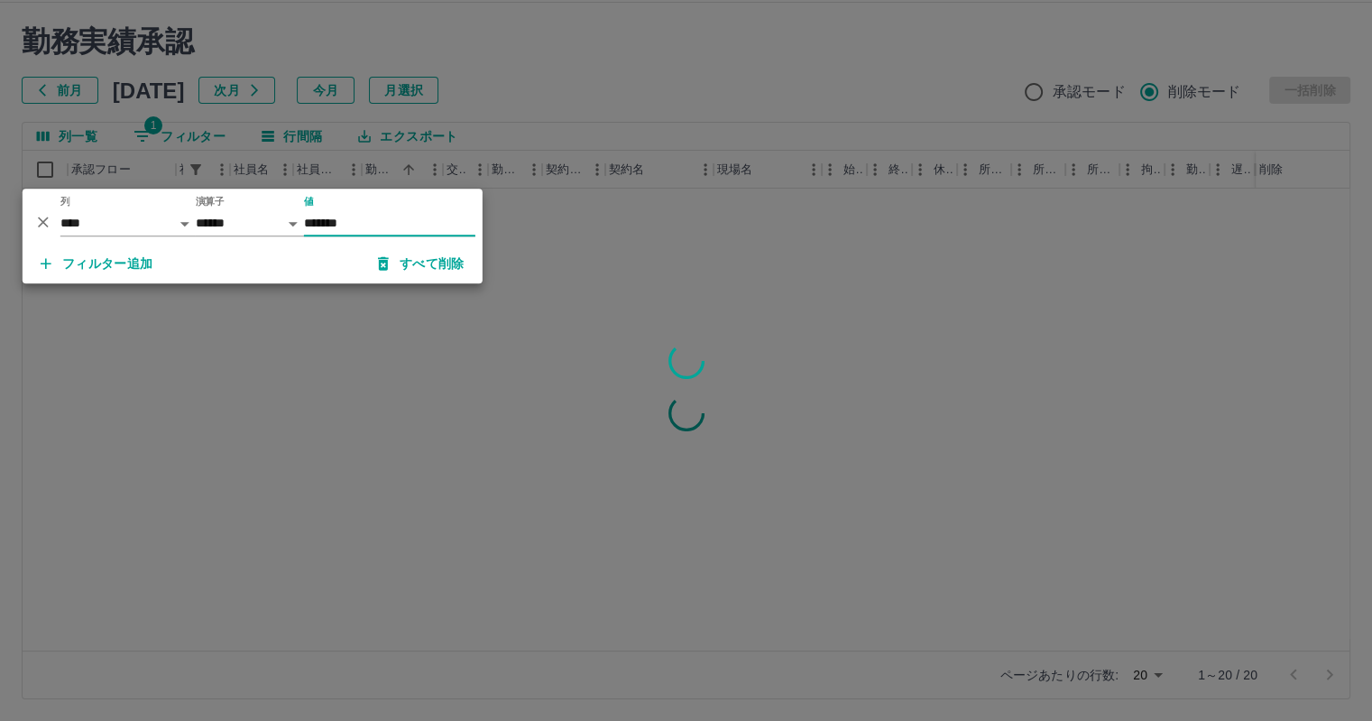
type input "*******"
click at [318, 434] on div at bounding box center [686, 360] width 1372 height 721
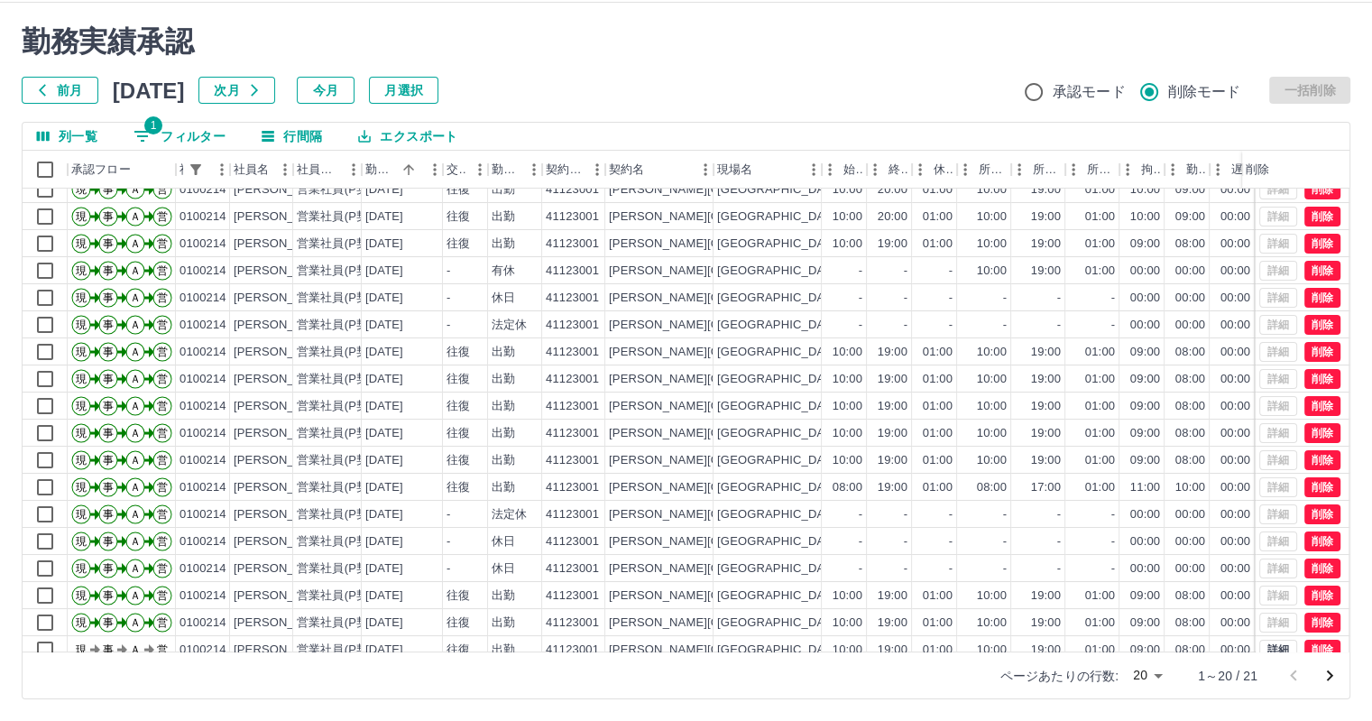
scroll to position [0, 0]
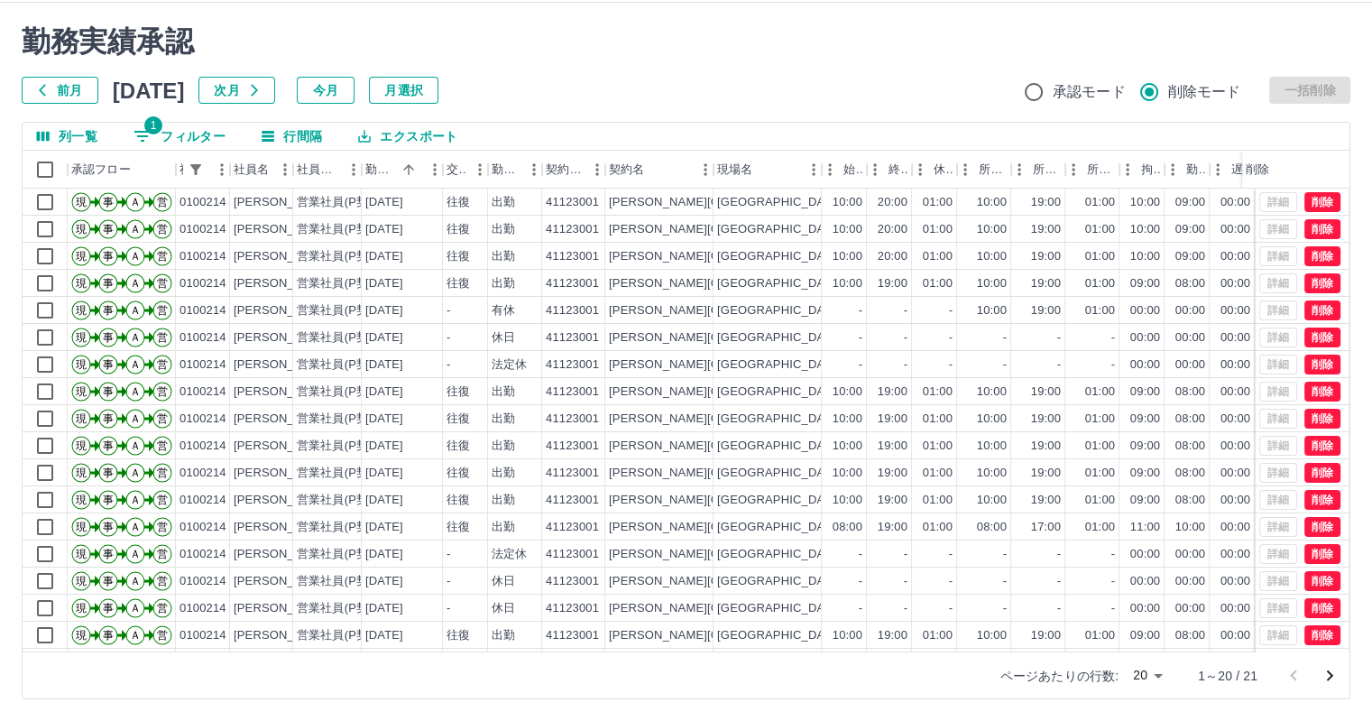
click at [585, 66] on div "勤務実績承認 前月 [DATE] 次月 今月 月選択 承認モード 削除モード 一括削除" at bounding box center [686, 63] width 1329 height 79
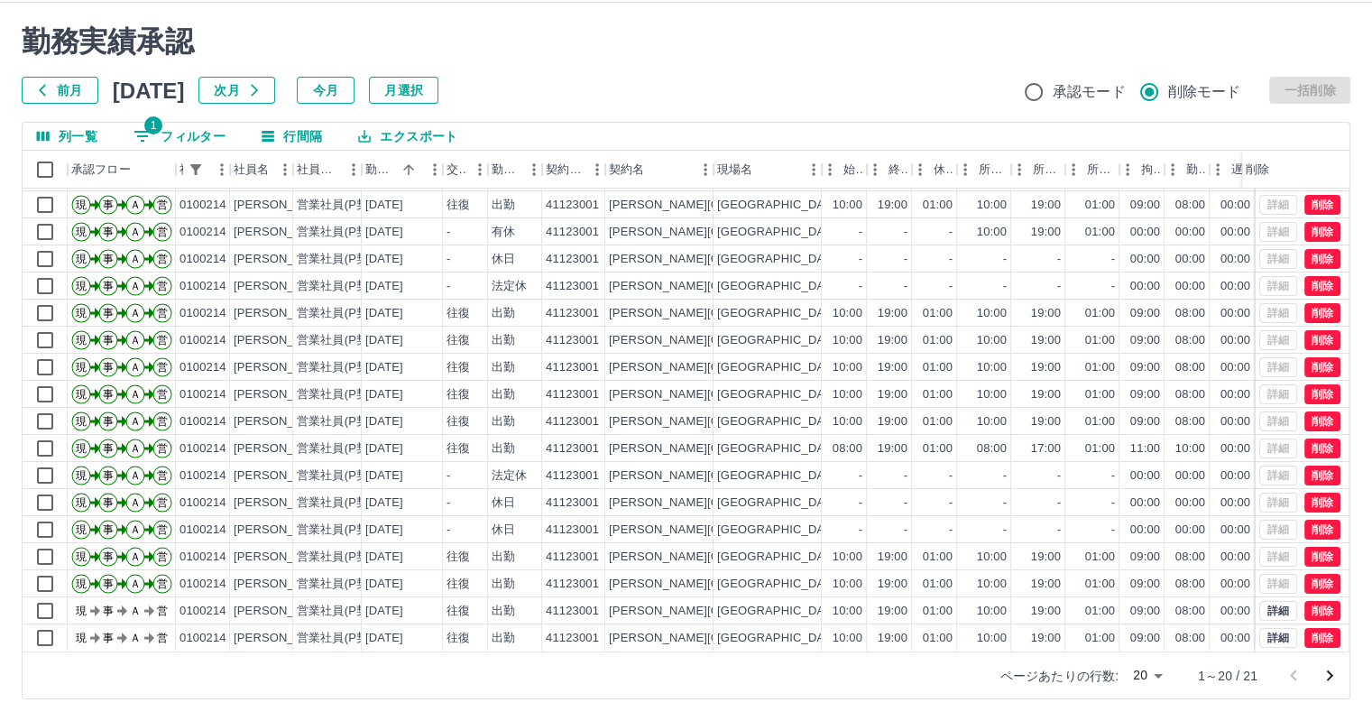
scroll to position [91, 0]
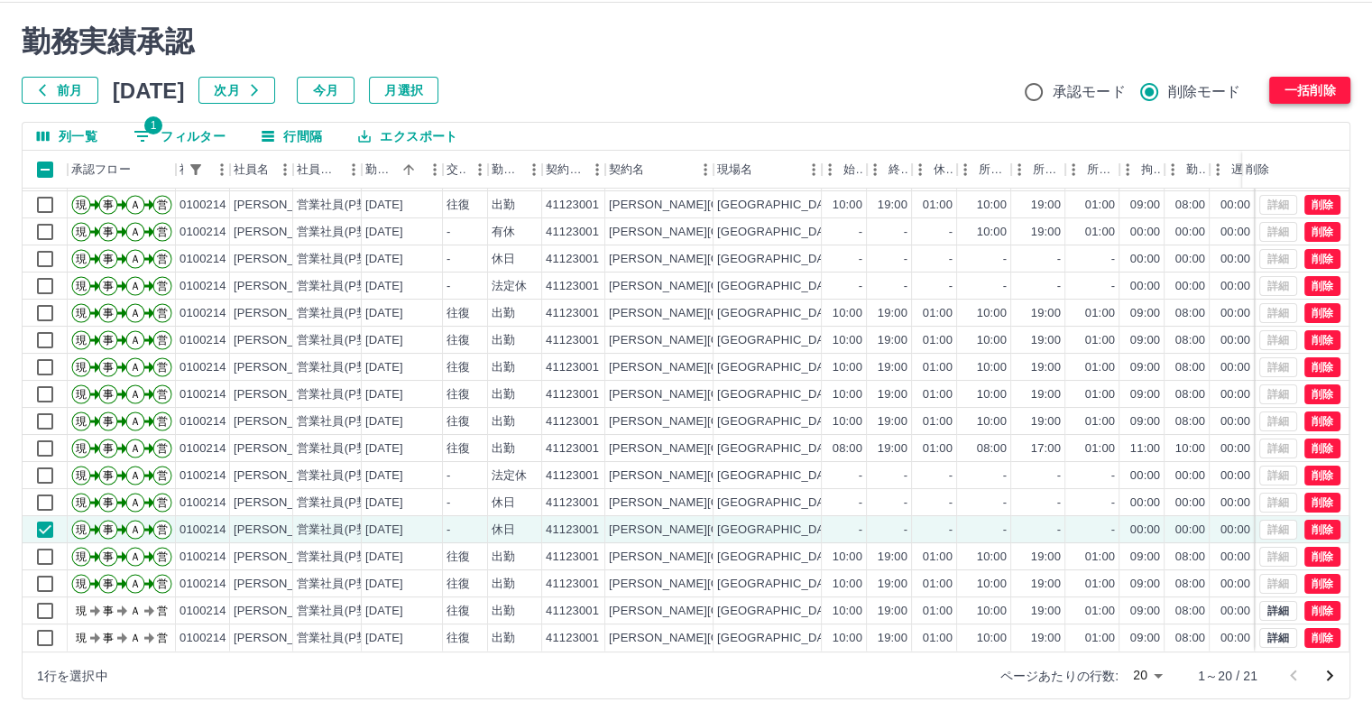
click at [1321, 87] on button "一括削除" at bounding box center [1310, 90] width 81 height 27
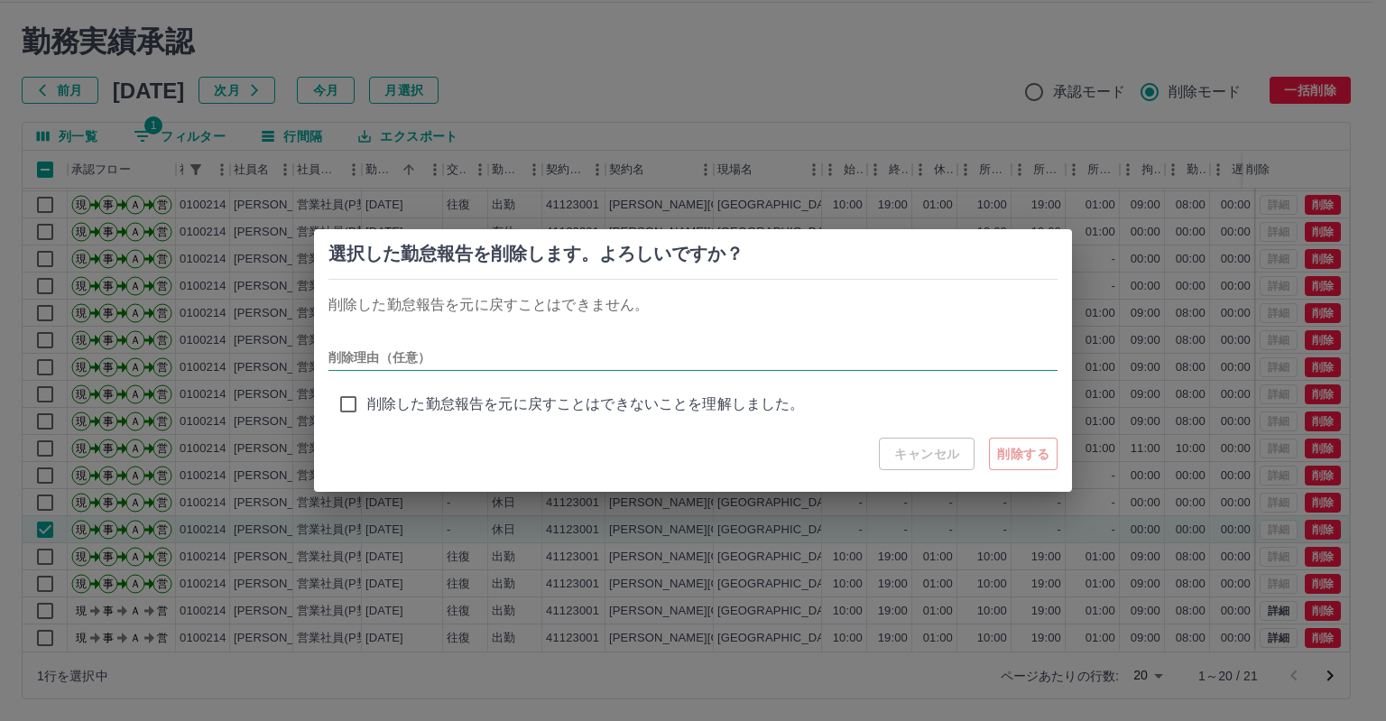
click at [547, 344] on div "削除理由（任意）" at bounding box center [692, 350] width 729 height 41
click at [534, 358] on input "削除理由（任意）" at bounding box center [692, 358] width 729 height 26
type input "***"
click at [1014, 455] on button "削除する" at bounding box center [1023, 454] width 69 height 32
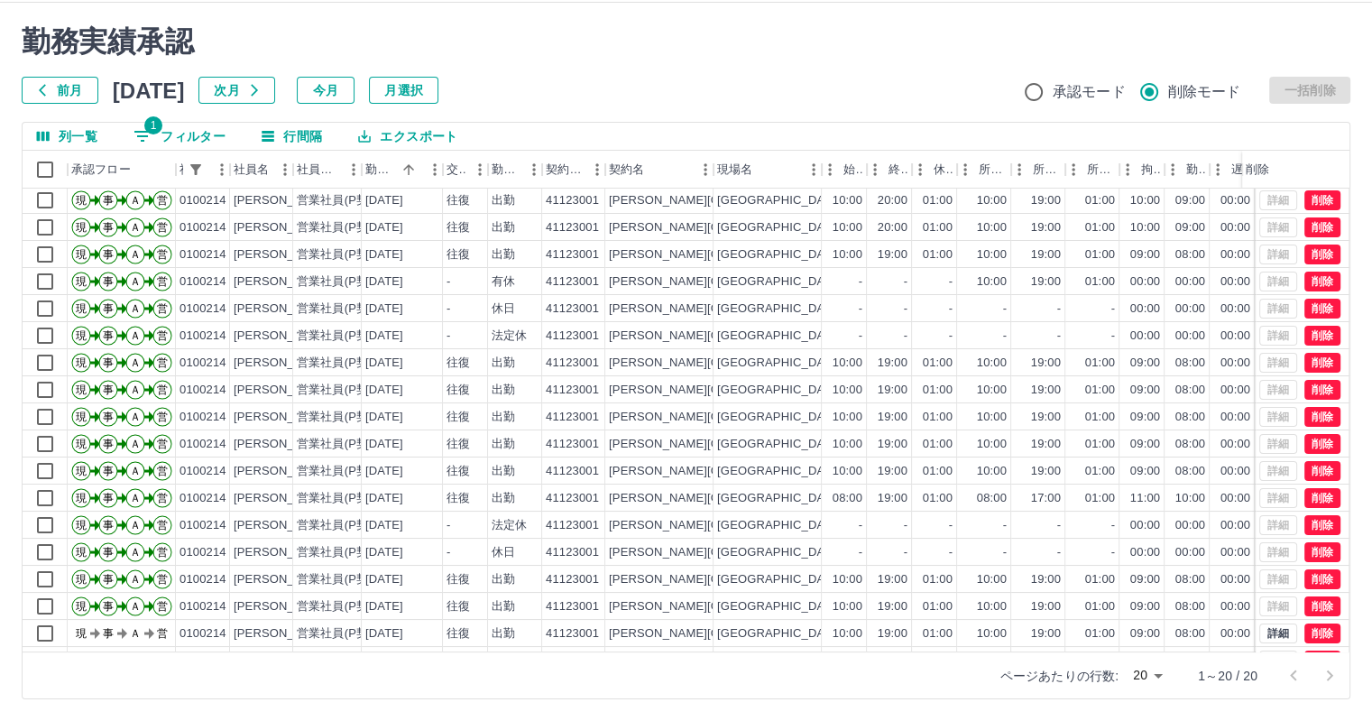
scroll to position [0, 0]
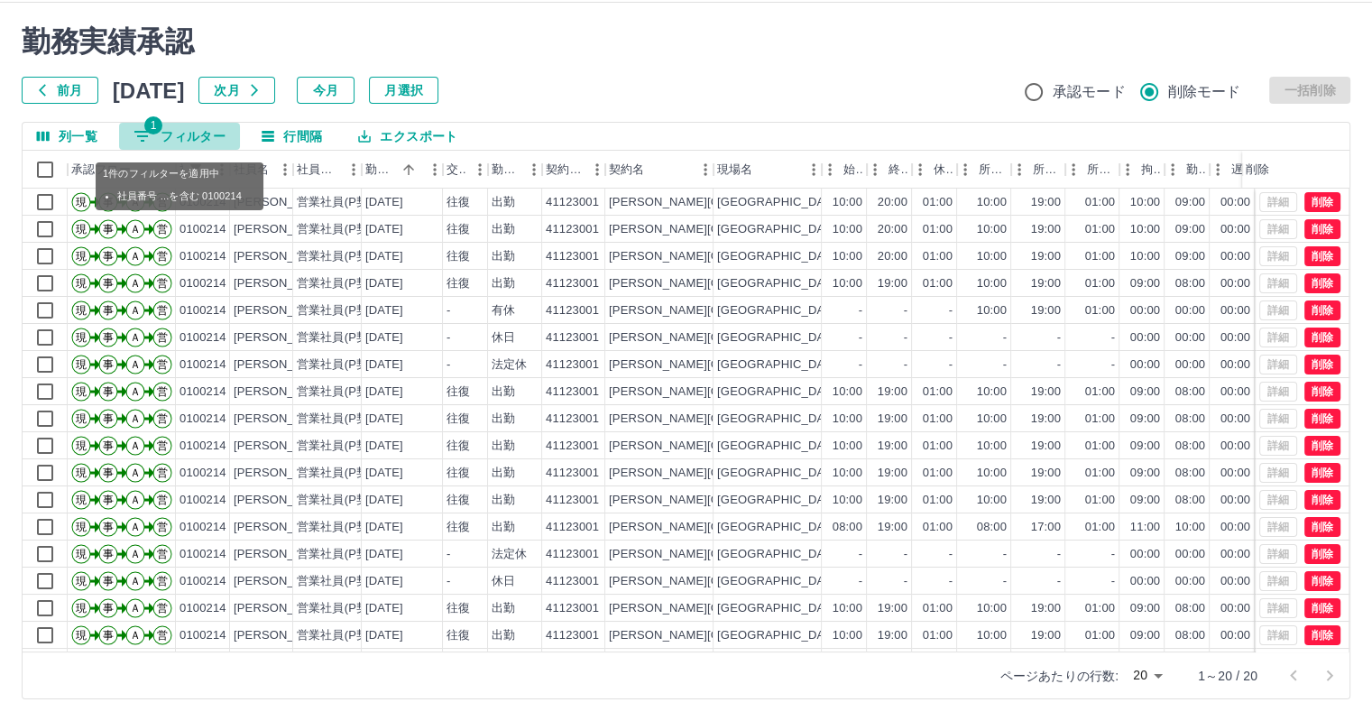
click at [199, 131] on button "1 フィルター" at bounding box center [179, 136] width 121 height 27
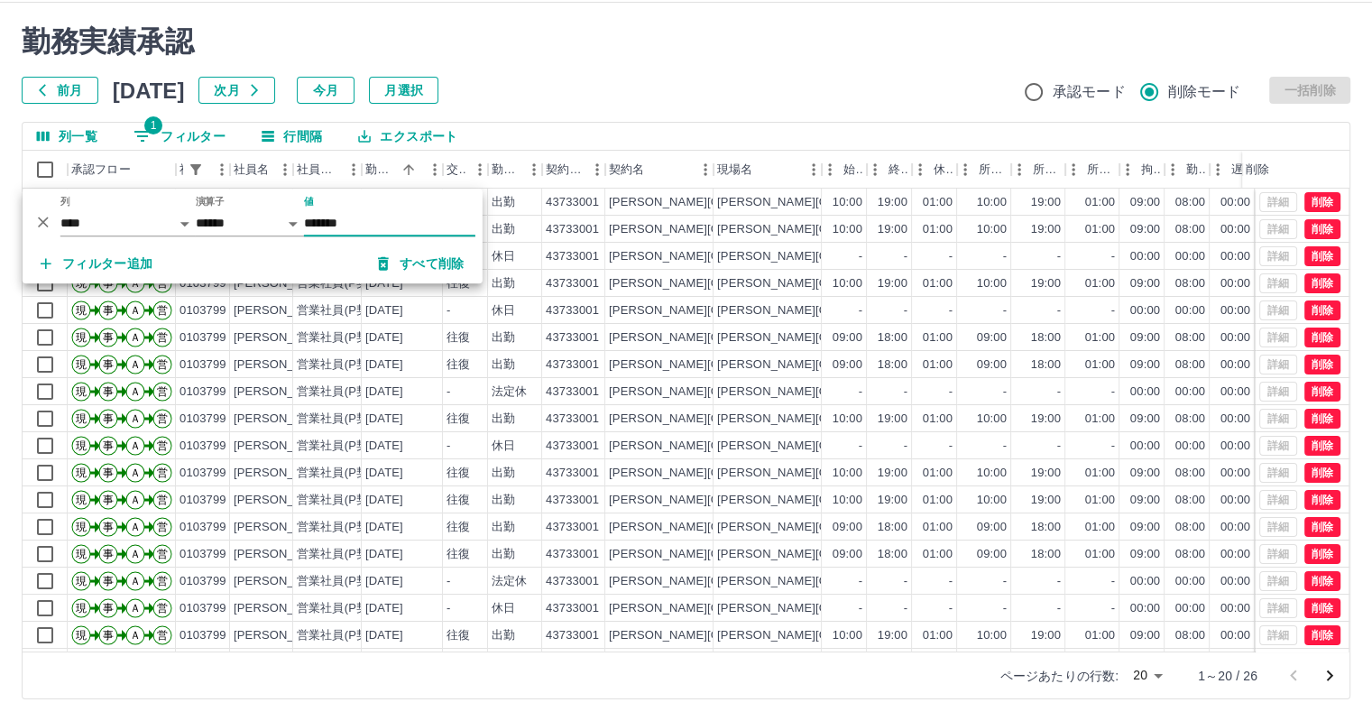
type input "*******"
click at [608, 86] on div "前月 [DATE] 次月 今月 月選択 承認モード 削除モード 一括削除" at bounding box center [686, 90] width 1329 height 27
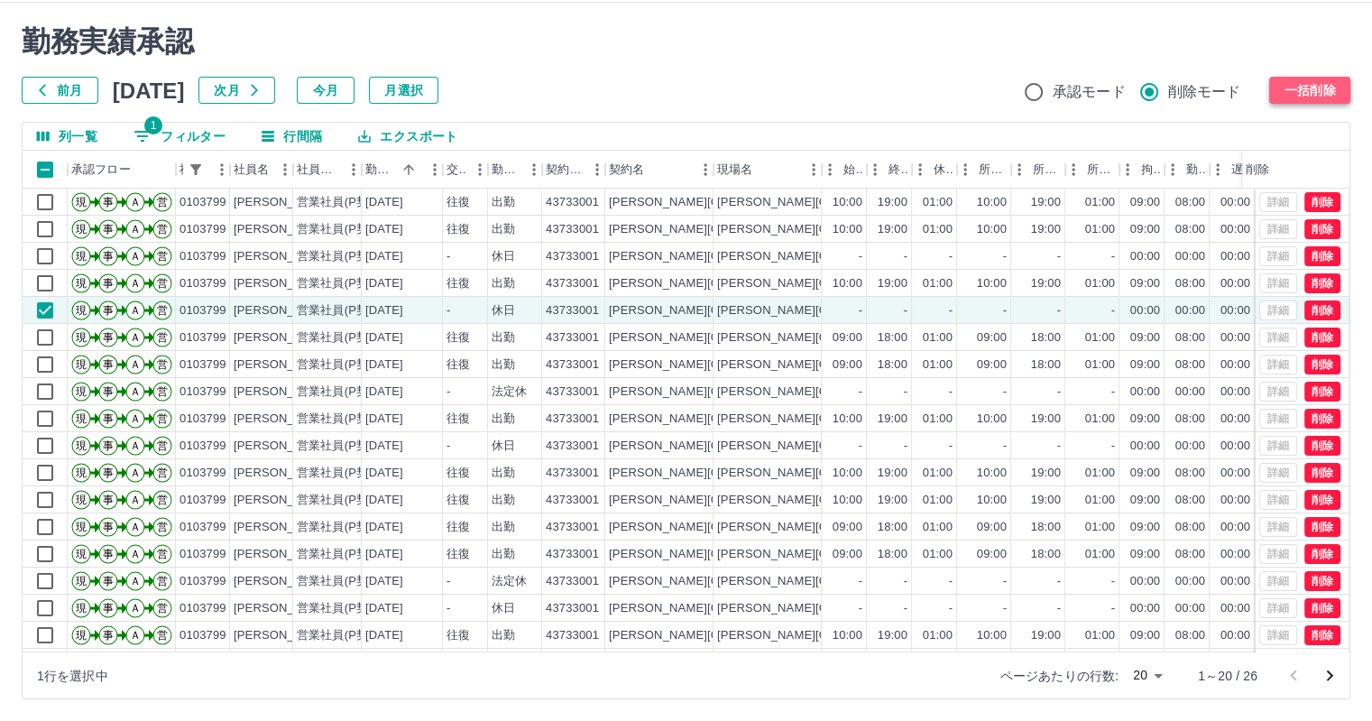
click at [1308, 89] on button "一括削除" at bounding box center [1310, 90] width 81 height 27
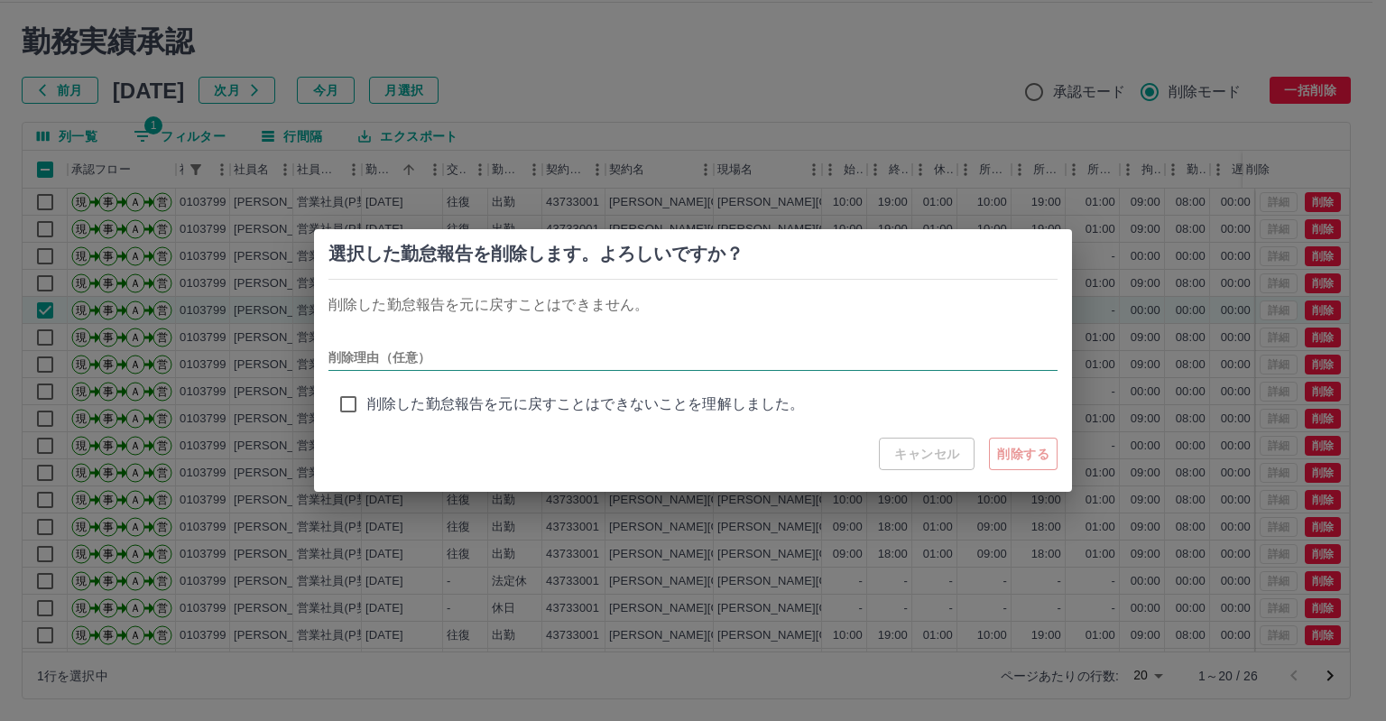
click at [585, 361] on input "削除理由（任意）" at bounding box center [692, 358] width 729 height 26
type input "***"
drag, startPoint x: 1018, startPoint y: 455, endPoint x: 1009, endPoint y: 450, distance: 10.1
click at [1018, 454] on button "削除する" at bounding box center [1023, 454] width 69 height 32
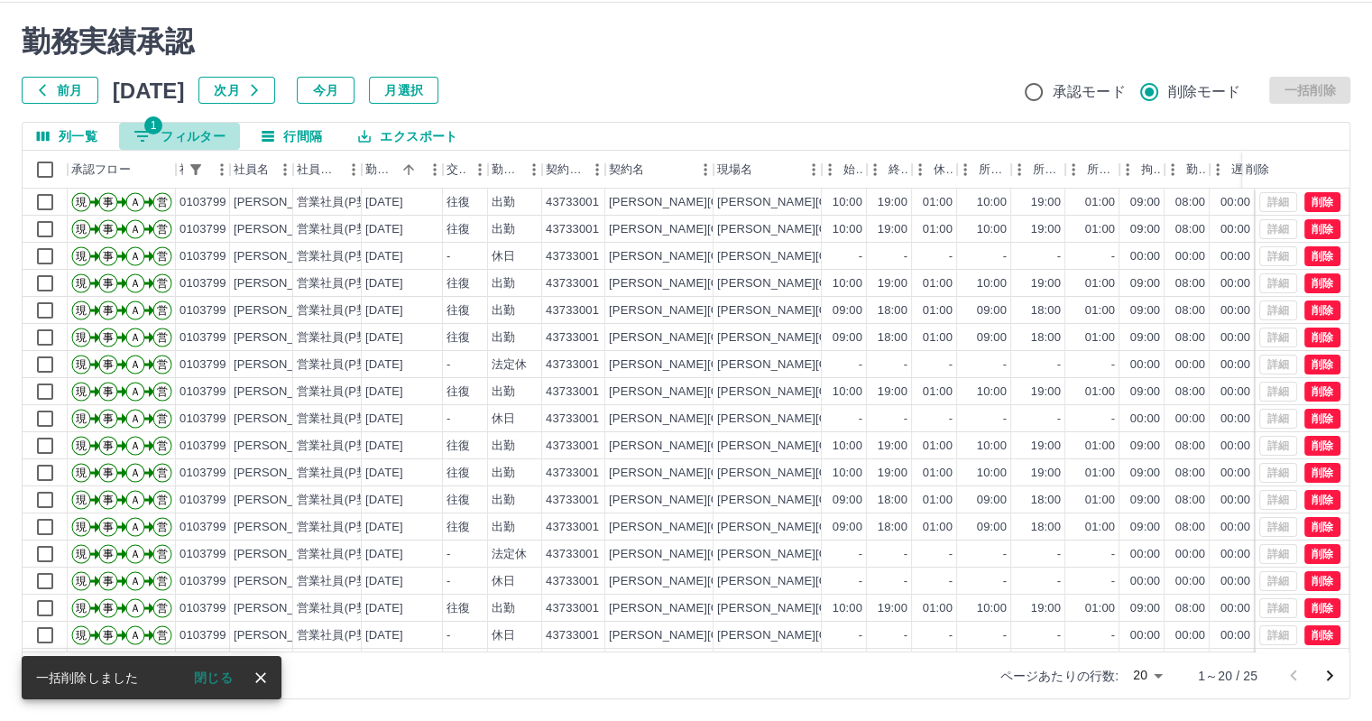
click at [213, 139] on button "1 フィルター" at bounding box center [179, 136] width 121 height 27
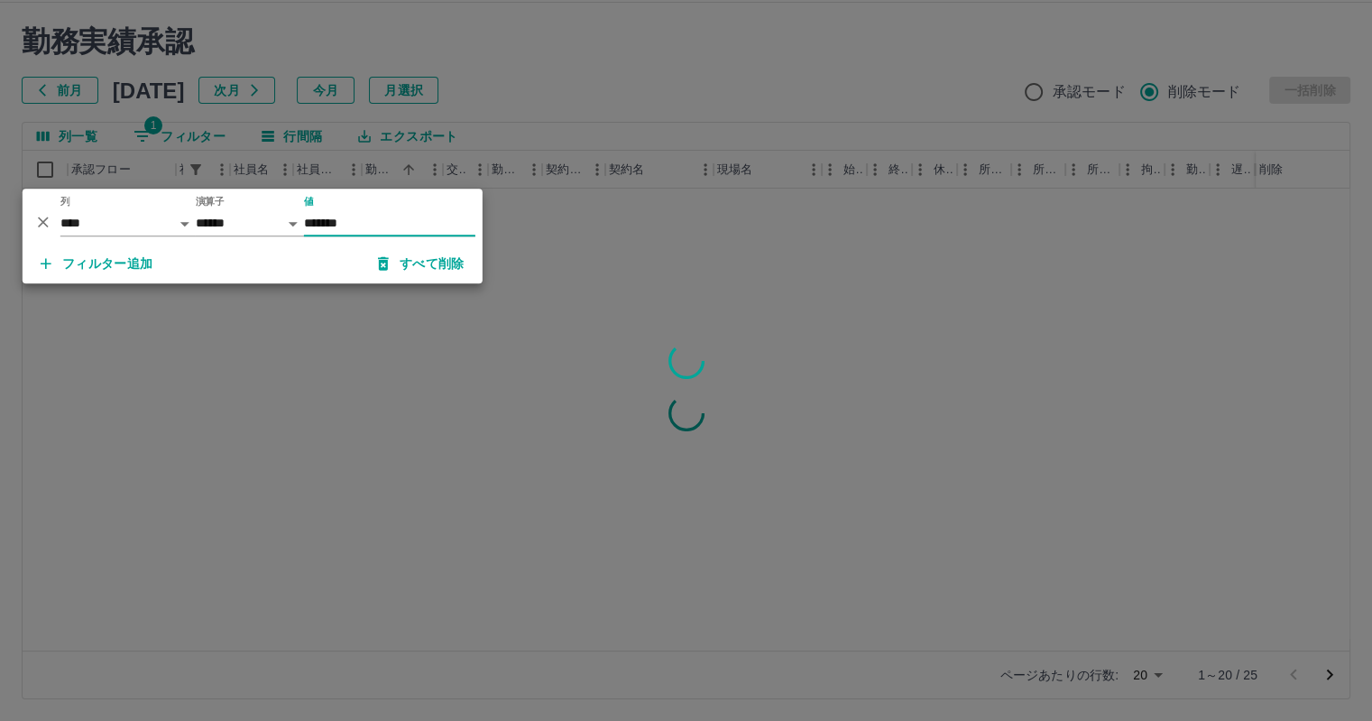
type input "*******"
click at [571, 95] on div at bounding box center [686, 360] width 1372 height 721
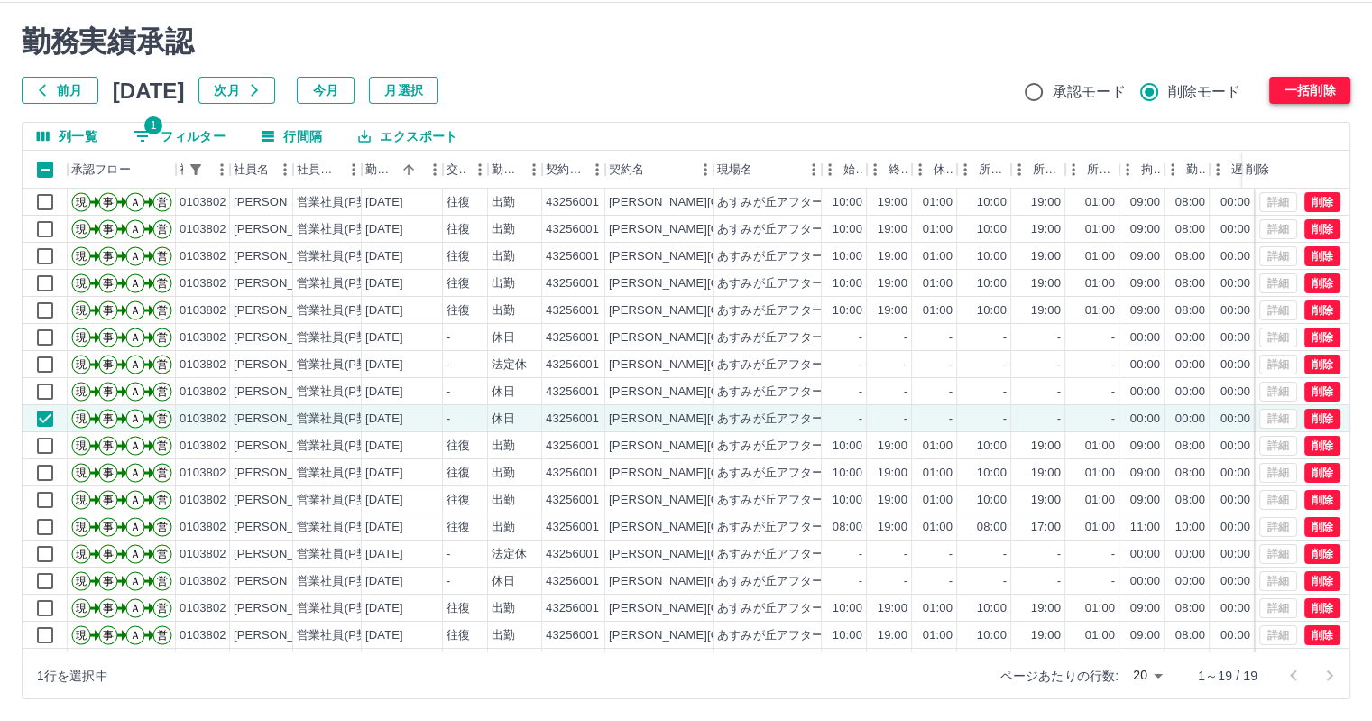
click at [1332, 93] on button "一括削除" at bounding box center [1310, 90] width 81 height 27
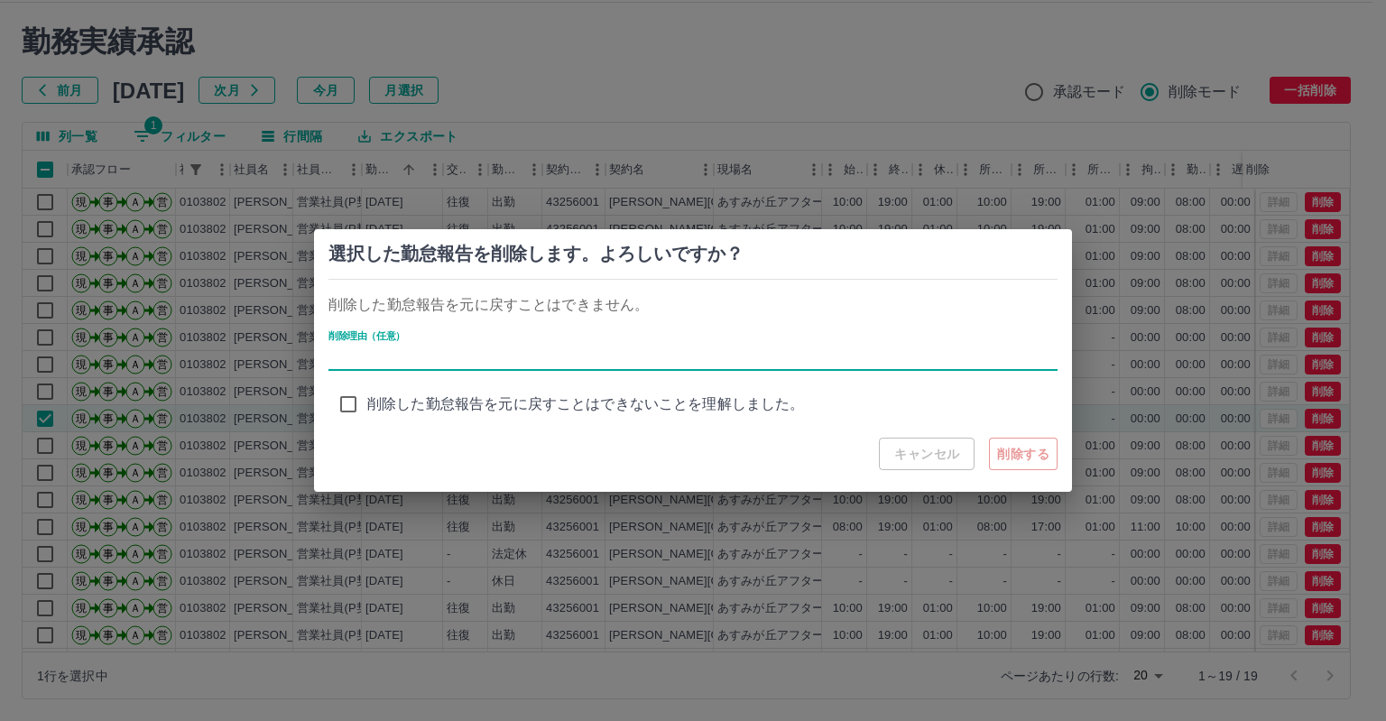
click at [538, 362] on input "削除理由（任意）" at bounding box center [692, 358] width 729 height 26
type input "***"
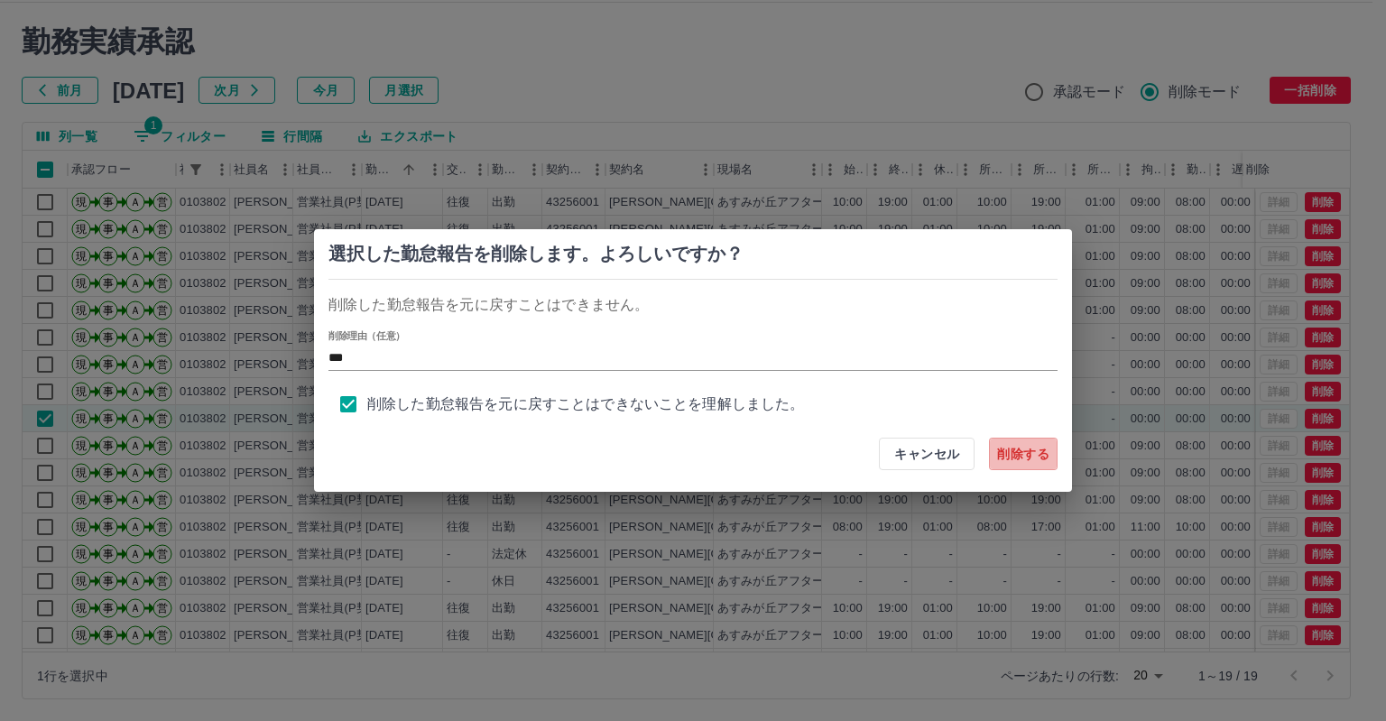
click at [1014, 456] on button "削除する" at bounding box center [1023, 454] width 69 height 32
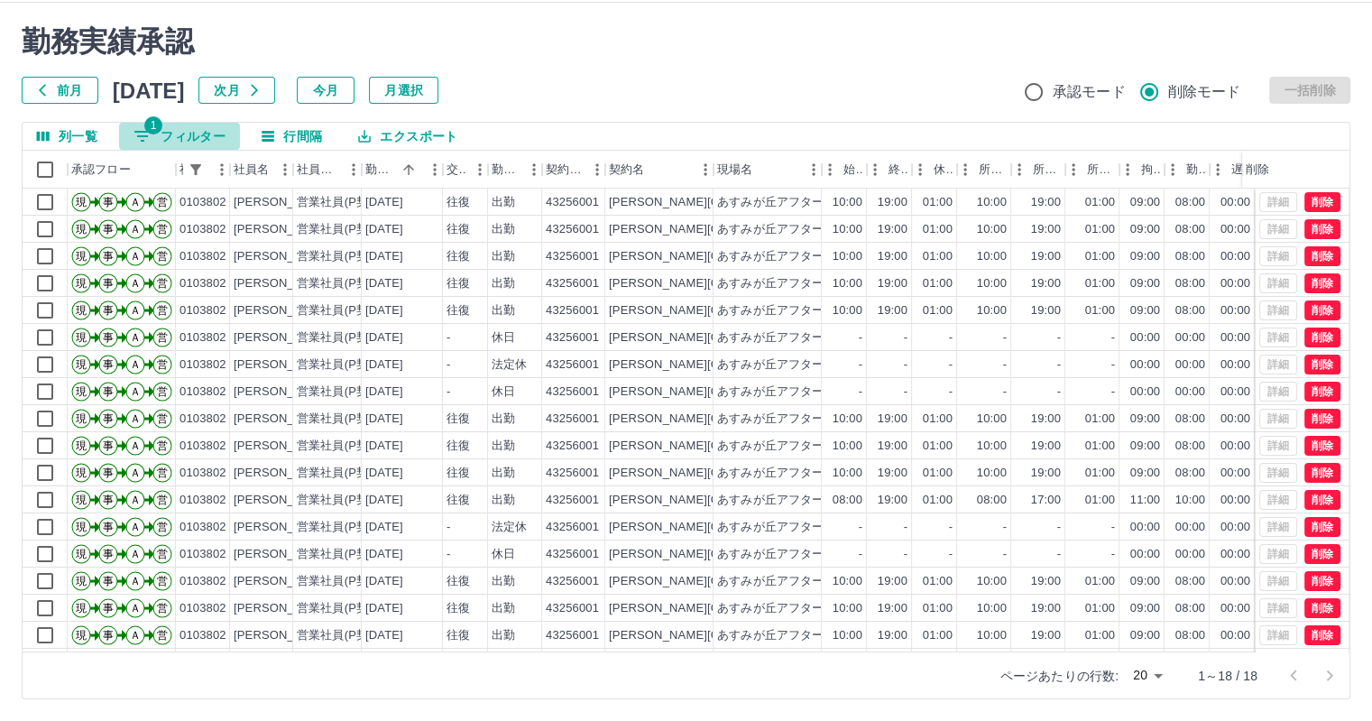
click at [189, 133] on button "1 フィルター" at bounding box center [179, 136] width 121 height 27
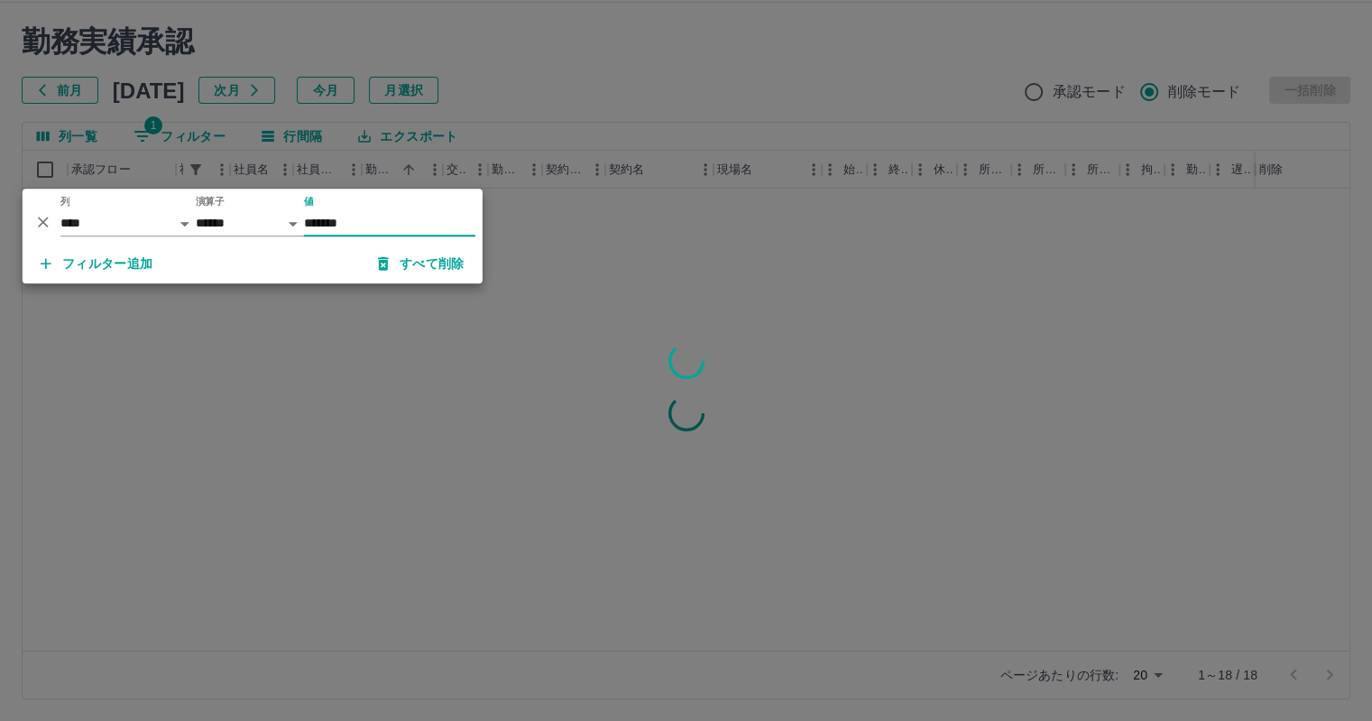
type input "*******"
click at [115, 376] on div at bounding box center [686, 360] width 1372 height 721
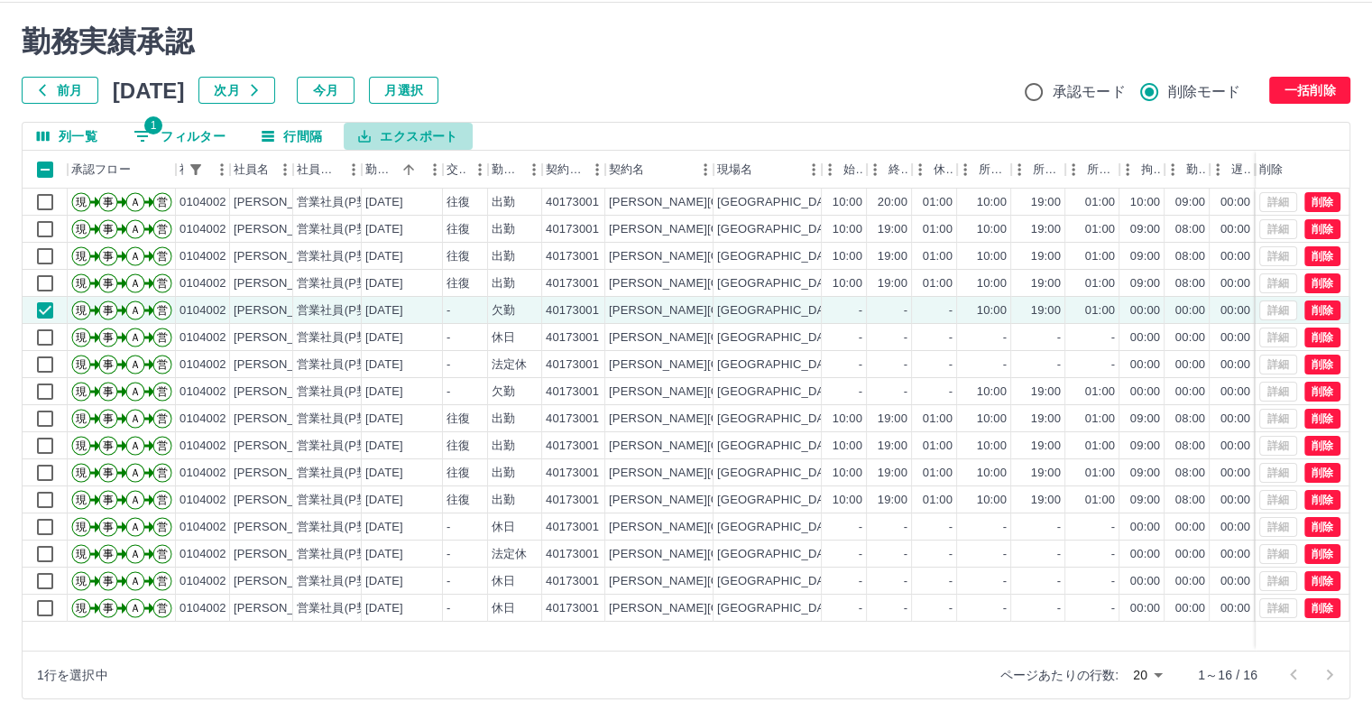
click at [442, 138] on button "エクスポート" at bounding box center [408, 136] width 128 height 27
click at [420, 213] on li "印刷" at bounding box center [418, 205] width 146 height 32
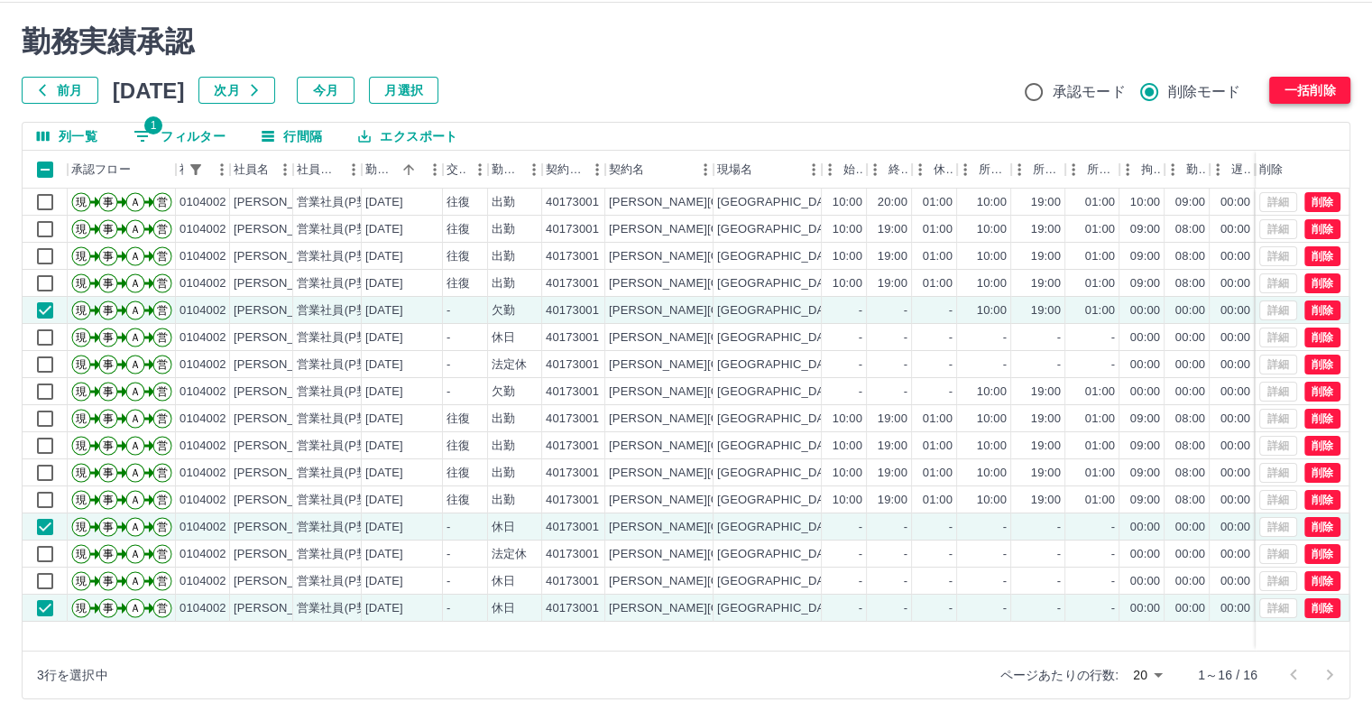
click at [1296, 91] on button "一括削除" at bounding box center [1310, 90] width 81 height 27
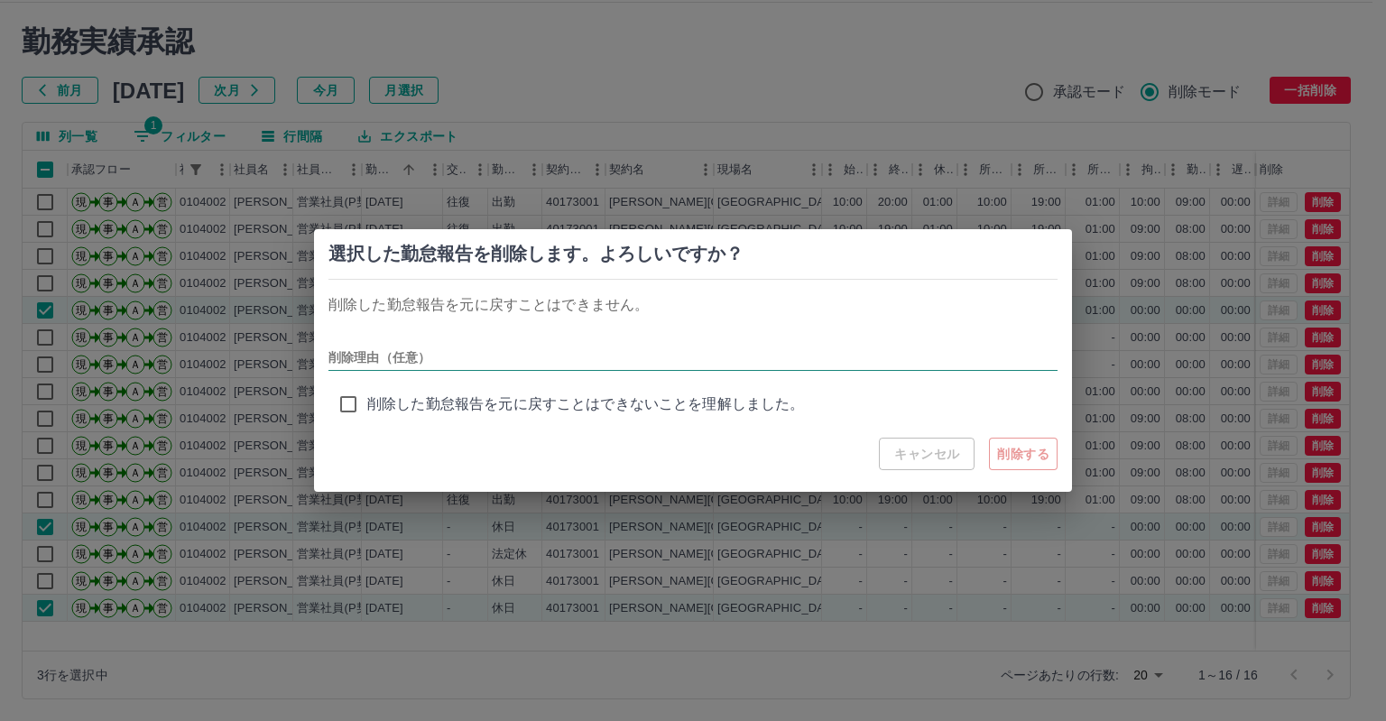
click at [394, 360] on input "削除理由（任意）" at bounding box center [692, 358] width 729 height 26
type input "***"
click at [1010, 457] on button "削除する" at bounding box center [1023, 454] width 69 height 32
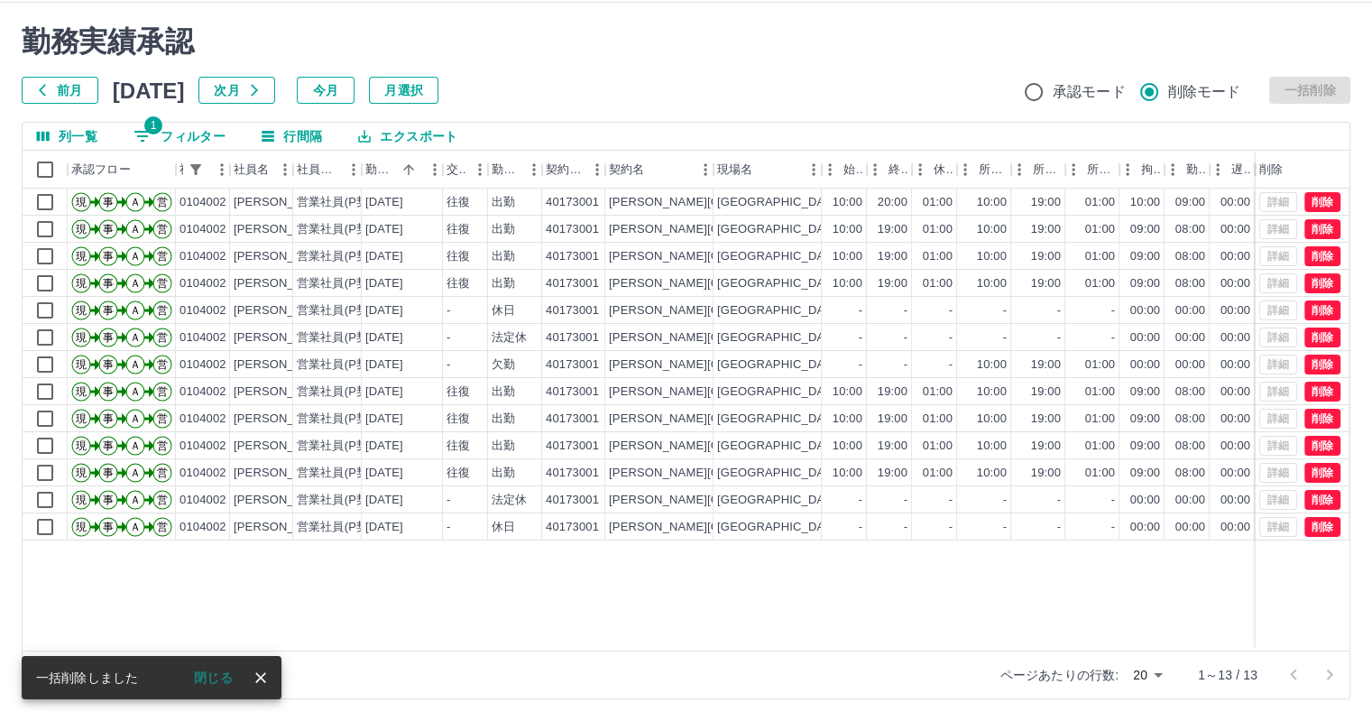
click at [220, 139] on button "1 フィルター" at bounding box center [179, 136] width 121 height 27
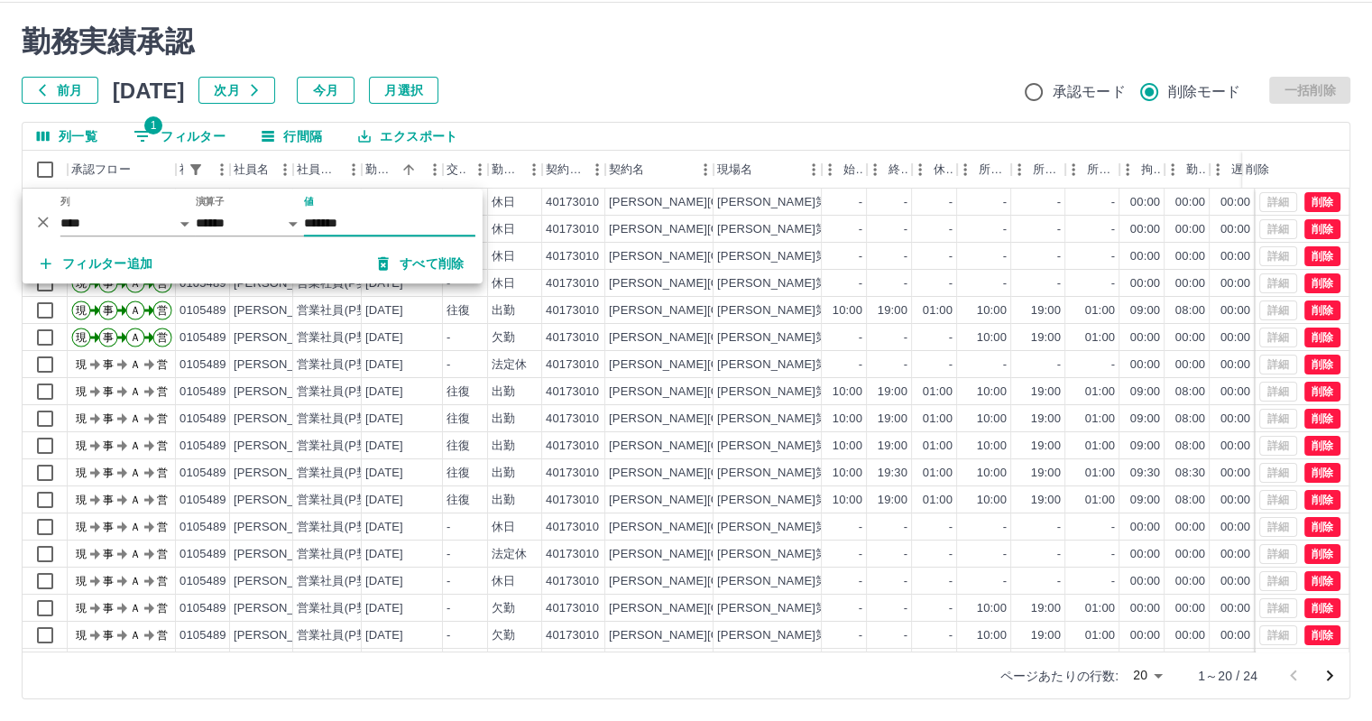
type input "*******"
click at [624, 102] on div "勤務実績承認 前月 [DATE] 次月 今月 月選択 承認モード 削除モード 一括削除" at bounding box center [686, 63] width 1329 height 79
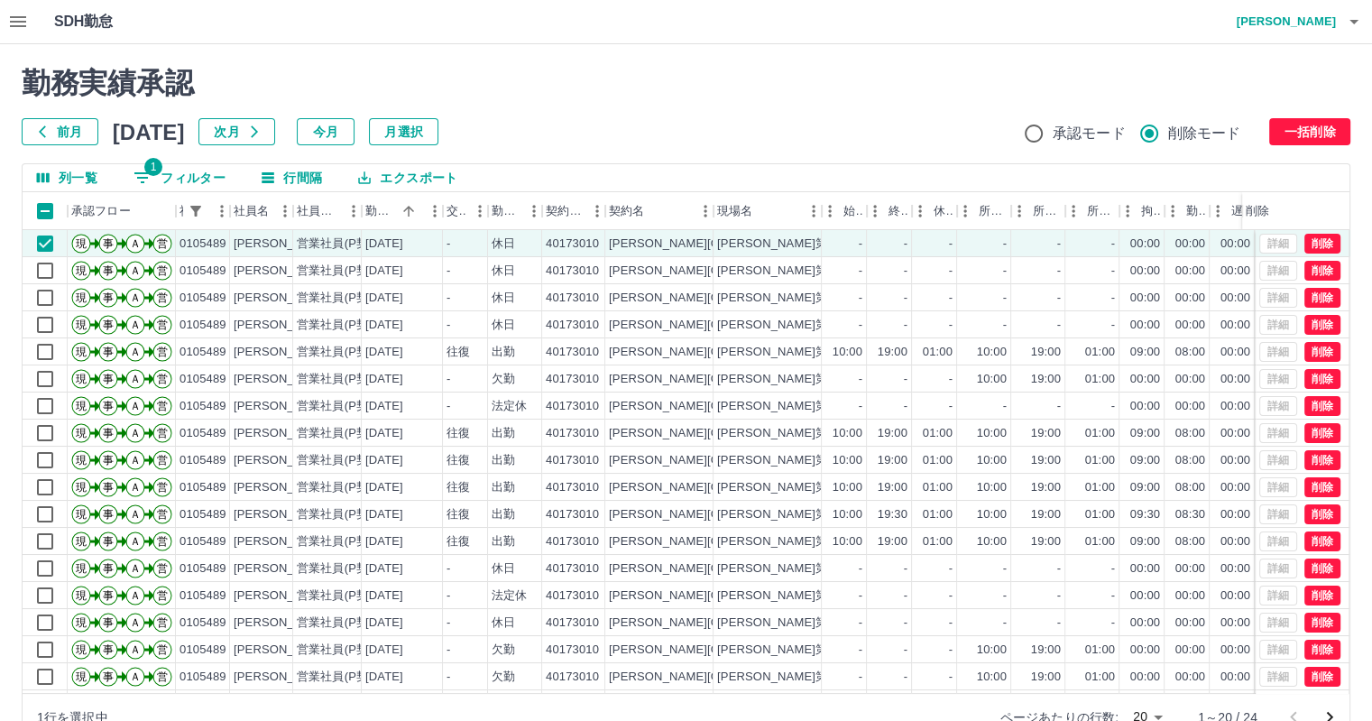
click at [529, 143] on div "前月 [DATE] 次月 今月 月選択 承認モード 削除モード 一括削除" at bounding box center [686, 131] width 1329 height 27
click at [437, 176] on button "エクスポート" at bounding box center [408, 177] width 128 height 27
click at [399, 252] on li "印刷" at bounding box center [418, 247] width 146 height 32
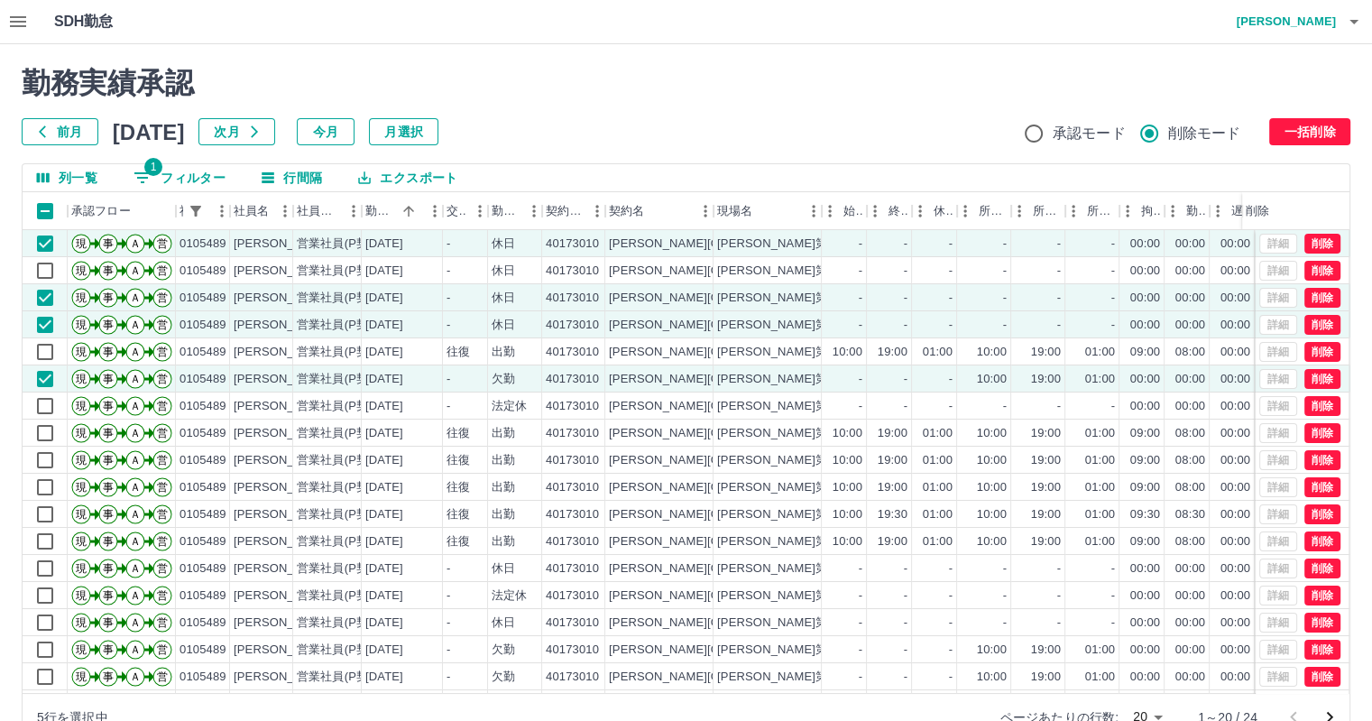
click at [639, 118] on div "前月 [DATE] 次月 今月 月選択 承認モード 削除モード 一括削除" at bounding box center [686, 131] width 1329 height 27
click at [596, 75] on div "勤務実績承認 前月 [DATE] 次月 今月 月選択 承認モード 削除モード 一括削除" at bounding box center [686, 105] width 1329 height 79
click at [1309, 128] on button "一括削除" at bounding box center [1310, 131] width 81 height 27
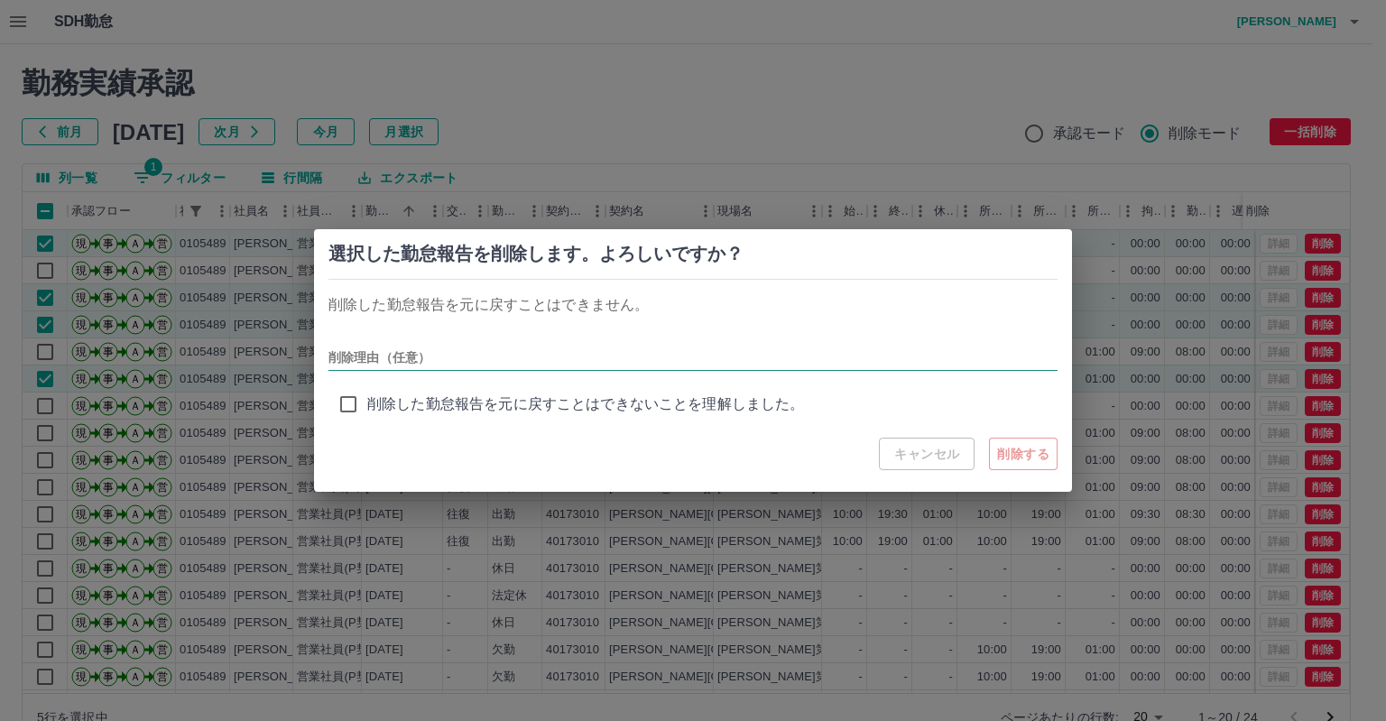
click at [516, 356] on input "削除理由（任意）" at bounding box center [692, 358] width 729 height 26
type input "***"
click at [1031, 450] on button "削除する" at bounding box center [1023, 454] width 69 height 32
